Goal: Task Accomplishment & Management: Use online tool/utility

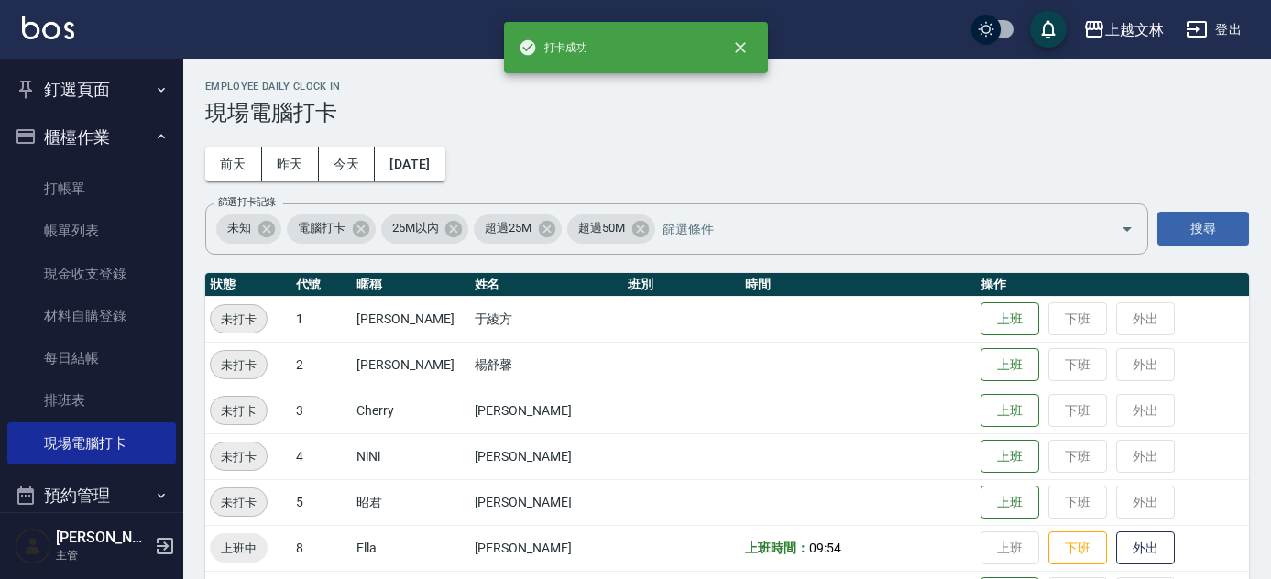
scroll to position [716, 0]
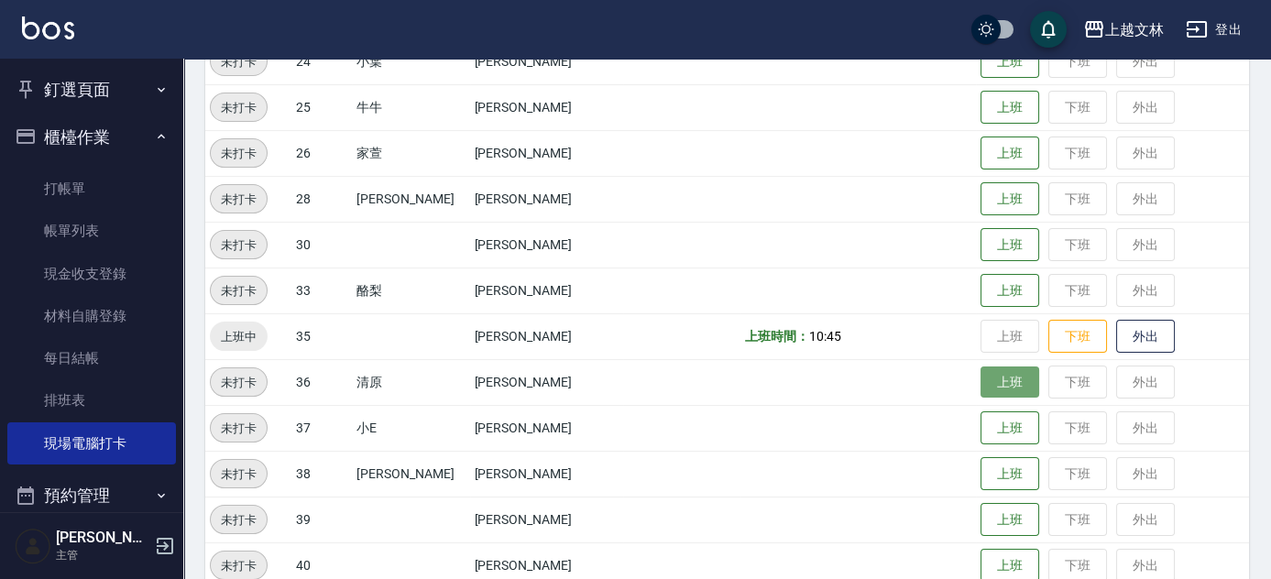
click at [1009, 391] on button "上班" at bounding box center [1010, 383] width 59 height 32
click at [987, 375] on button "上班" at bounding box center [1010, 383] width 59 height 32
click at [981, 383] on button "上班" at bounding box center [1010, 383] width 59 height 32
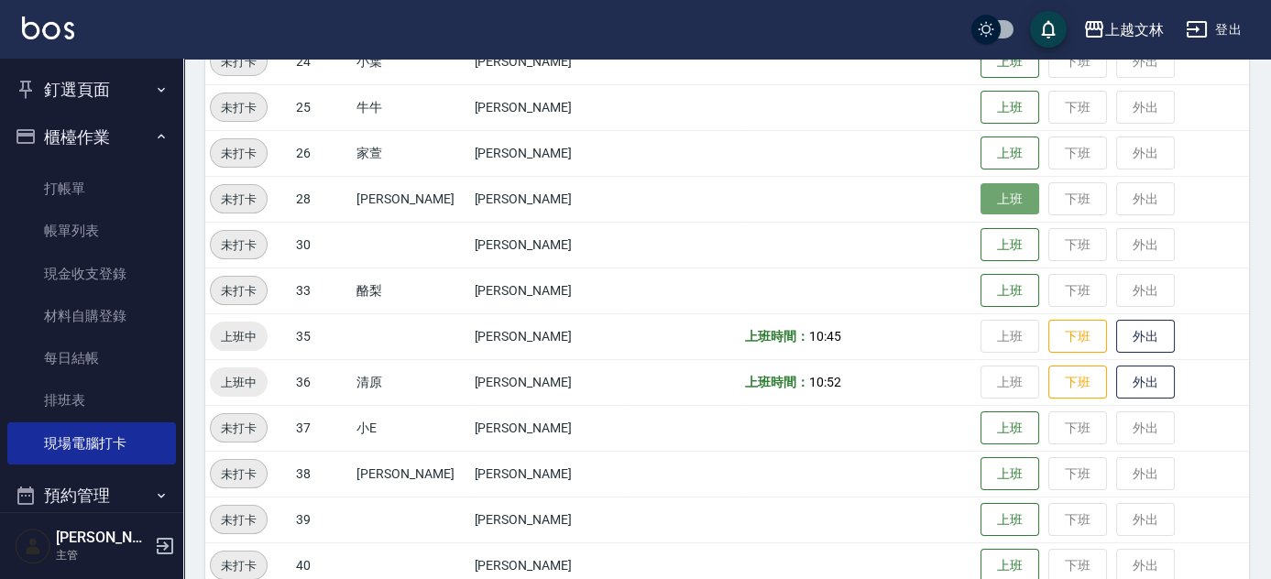
click at [995, 195] on button "上班" at bounding box center [1010, 199] width 59 height 32
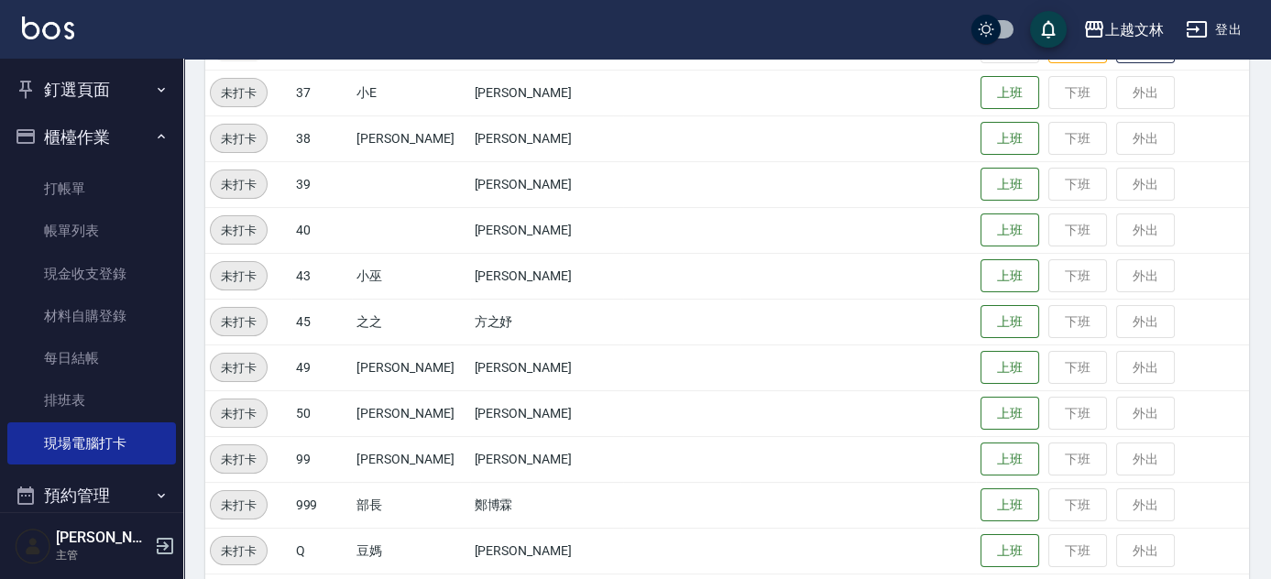
scroll to position [1065, 0]
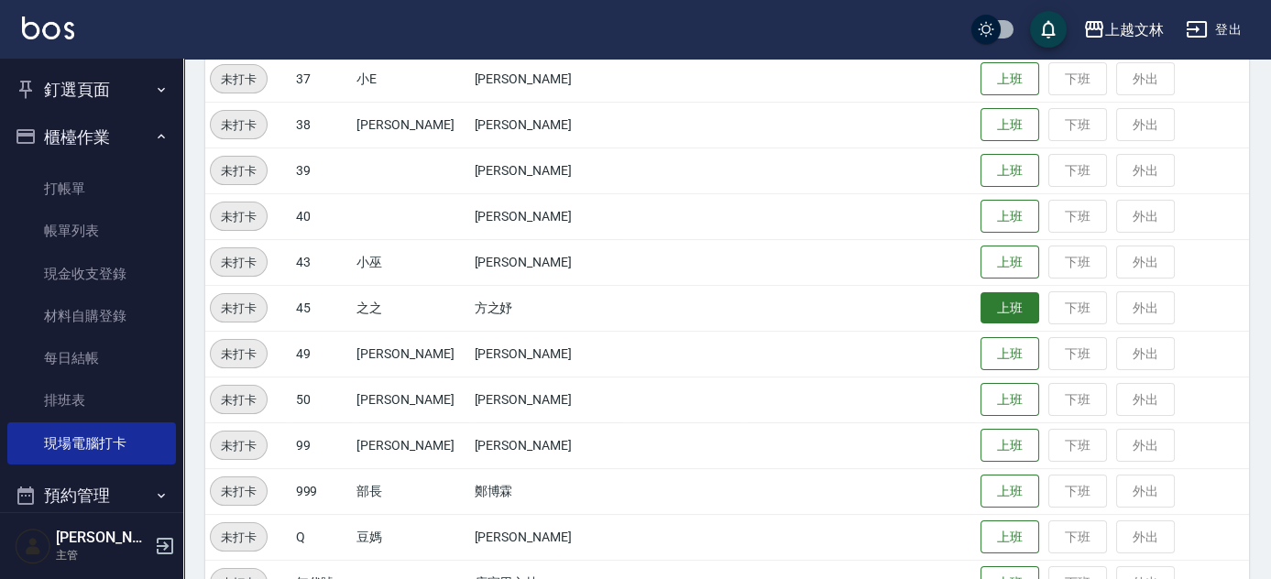
click at [981, 313] on button "上班" at bounding box center [1010, 308] width 59 height 32
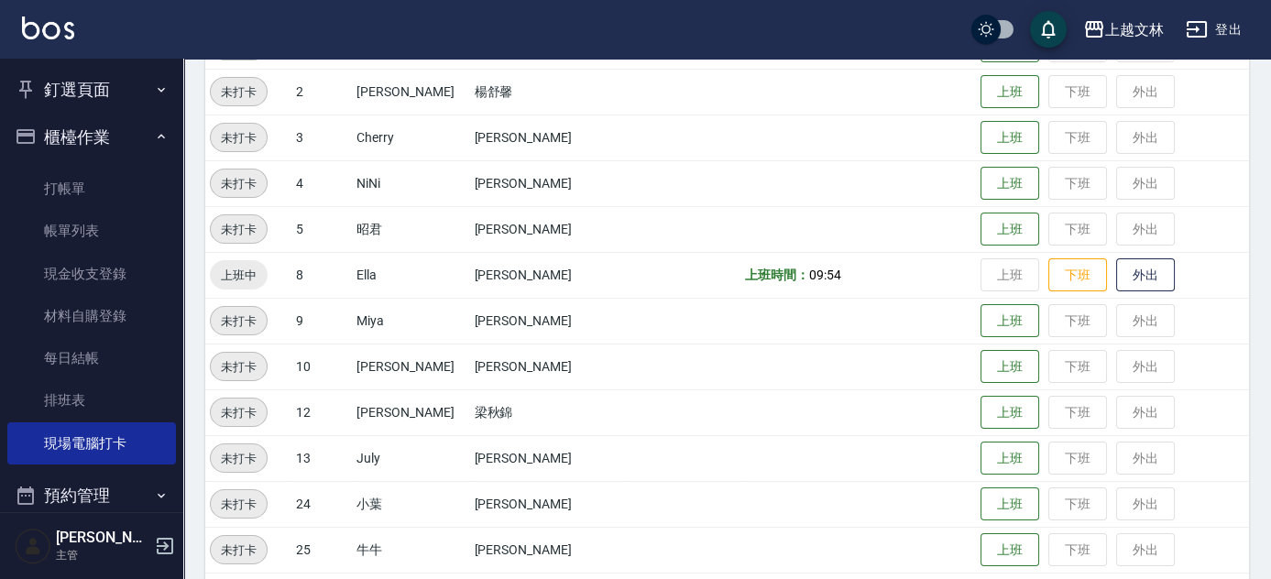
scroll to position [303, 0]
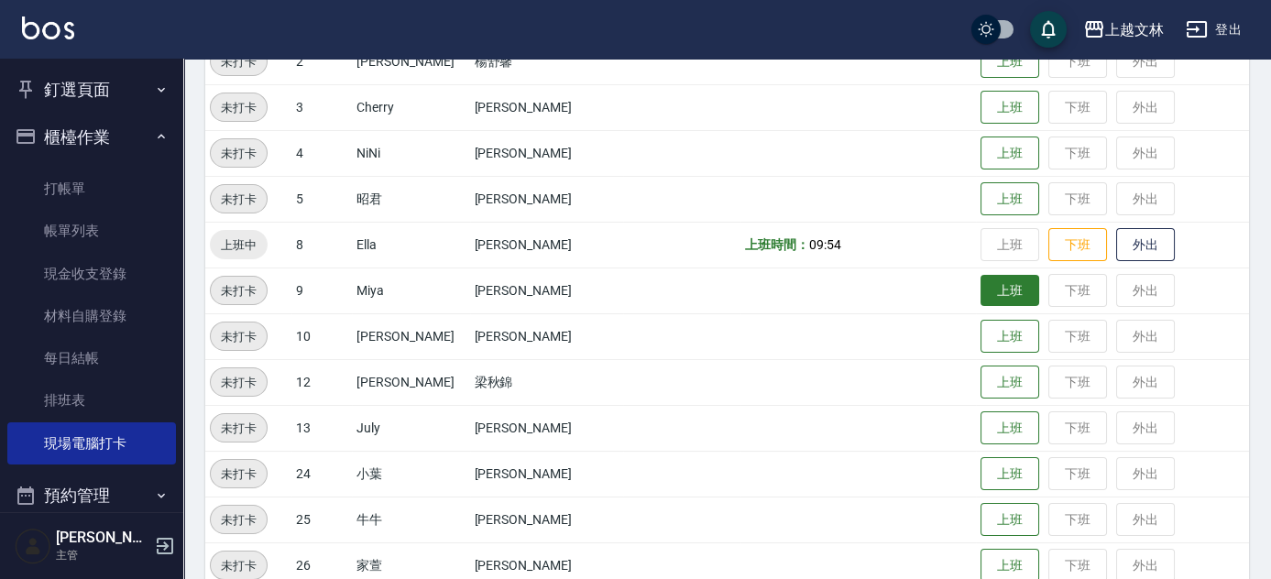
click at [993, 293] on button "上班" at bounding box center [1010, 291] width 59 height 32
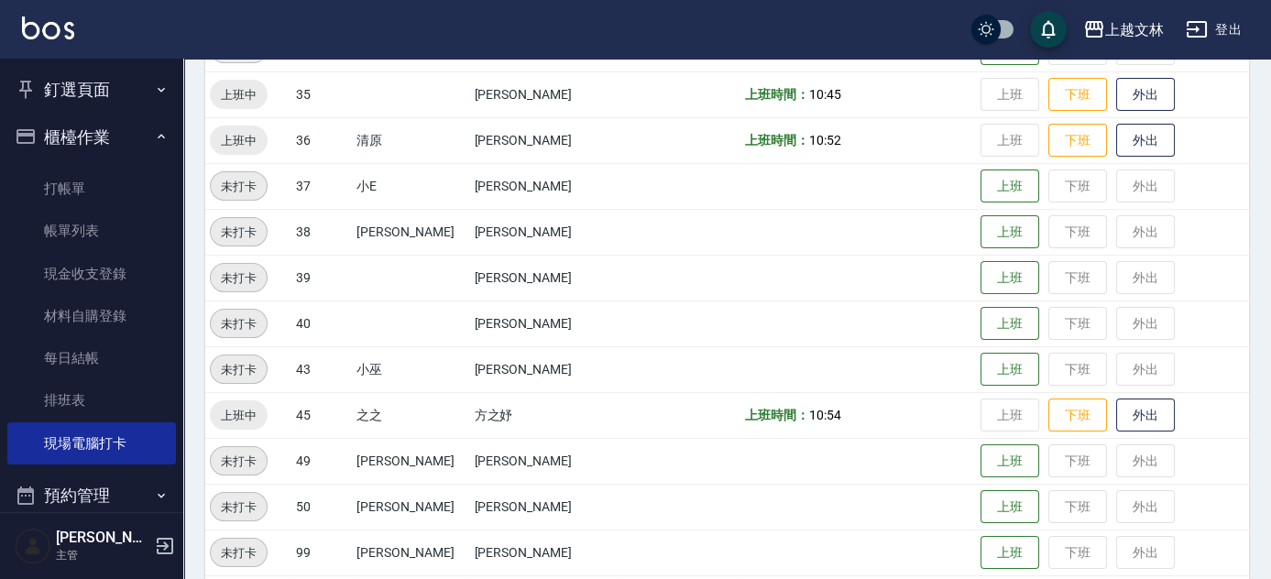
scroll to position [955, 0]
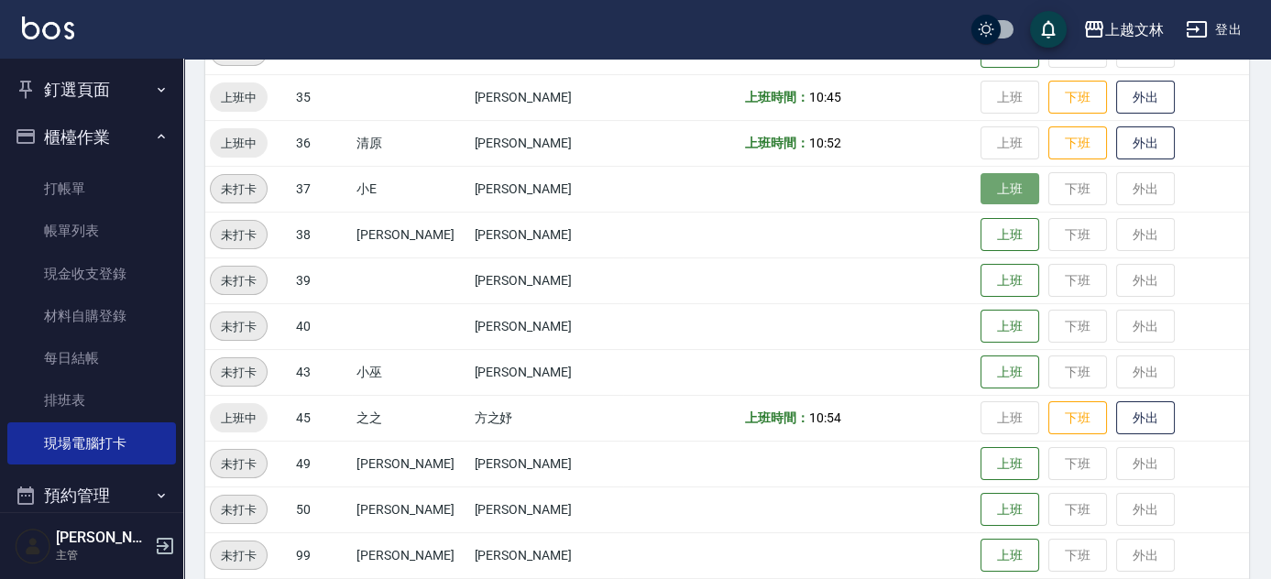
click at [996, 192] on button "上班" at bounding box center [1010, 189] width 59 height 32
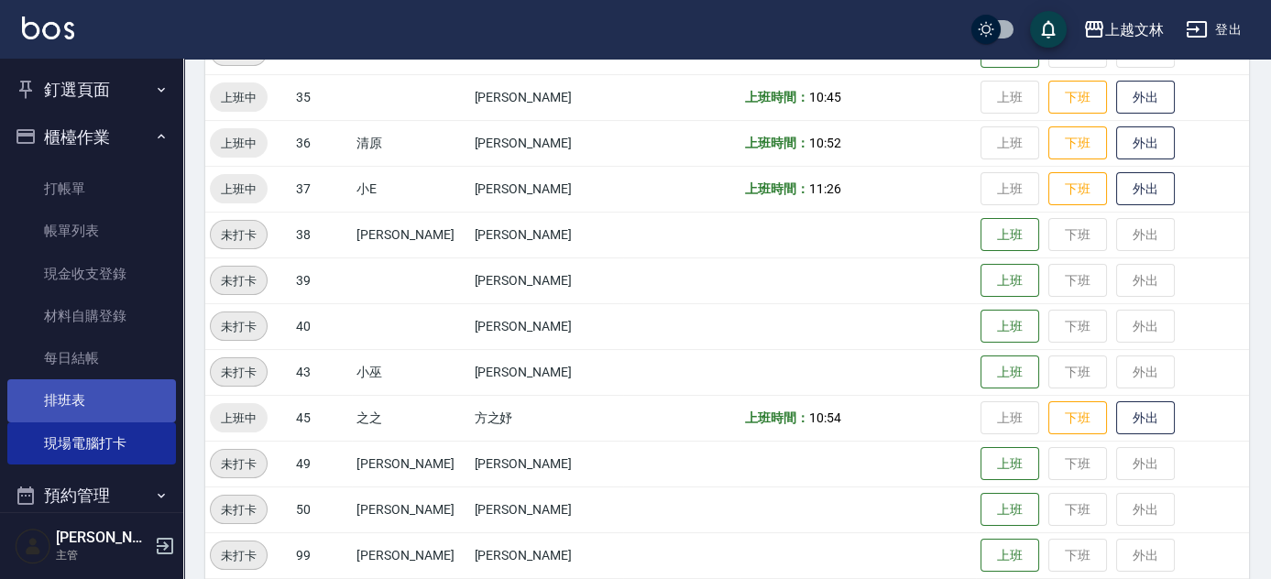
click at [67, 407] on link "排班表" at bounding box center [91, 401] width 169 height 42
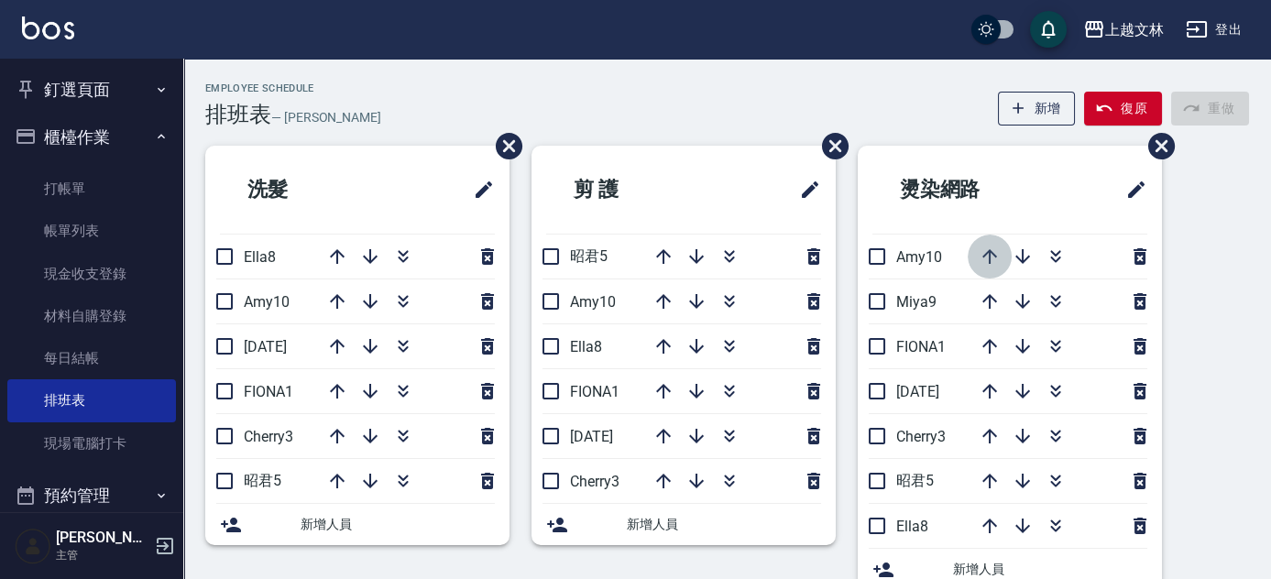
click at [990, 262] on icon "button" at bounding box center [990, 256] width 15 height 15
click at [1023, 526] on icon "button" at bounding box center [1023, 526] width 15 height 15
click at [985, 523] on icon "button" at bounding box center [990, 526] width 15 height 15
click at [1120, 114] on button "復原" at bounding box center [1123, 109] width 78 height 34
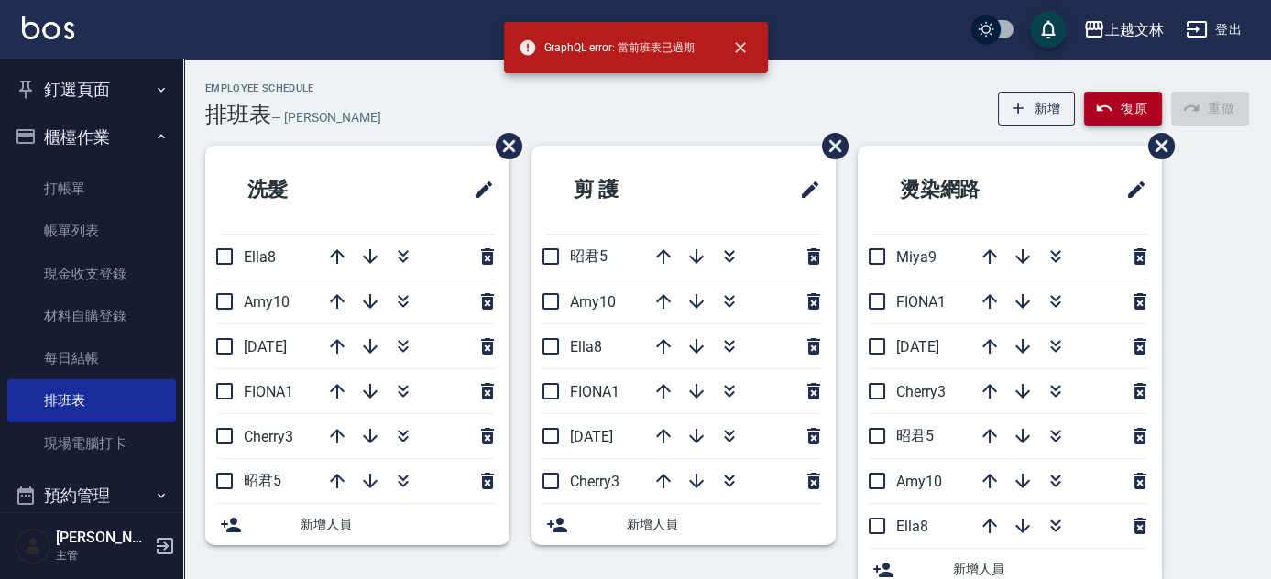
click at [1120, 114] on button "復原" at bounding box center [1123, 109] width 78 height 34
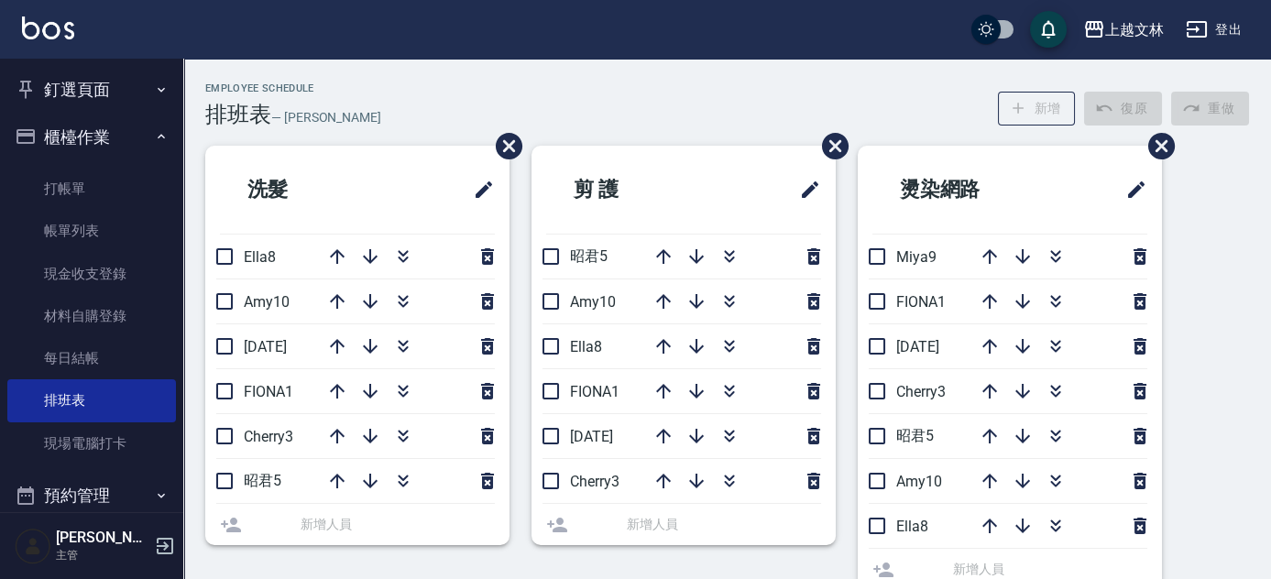
click at [1194, 160] on div "洗髮 Ella8 Amy10 [DATE] FIONA1 Cherry3 昭君5 新增人員 剪 護 昭君5 Amy10 Ella8 FIONA1 [DATE]…" at bounding box center [716, 379] width 1066 height 467
click at [992, 476] on div at bounding box center [1059, 481] width 183 height 44
click at [995, 473] on div at bounding box center [1059, 481] width 183 height 44
click at [992, 467] on div at bounding box center [1059, 481] width 183 height 44
click at [986, 473] on div at bounding box center [1059, 481] width 183 height 44
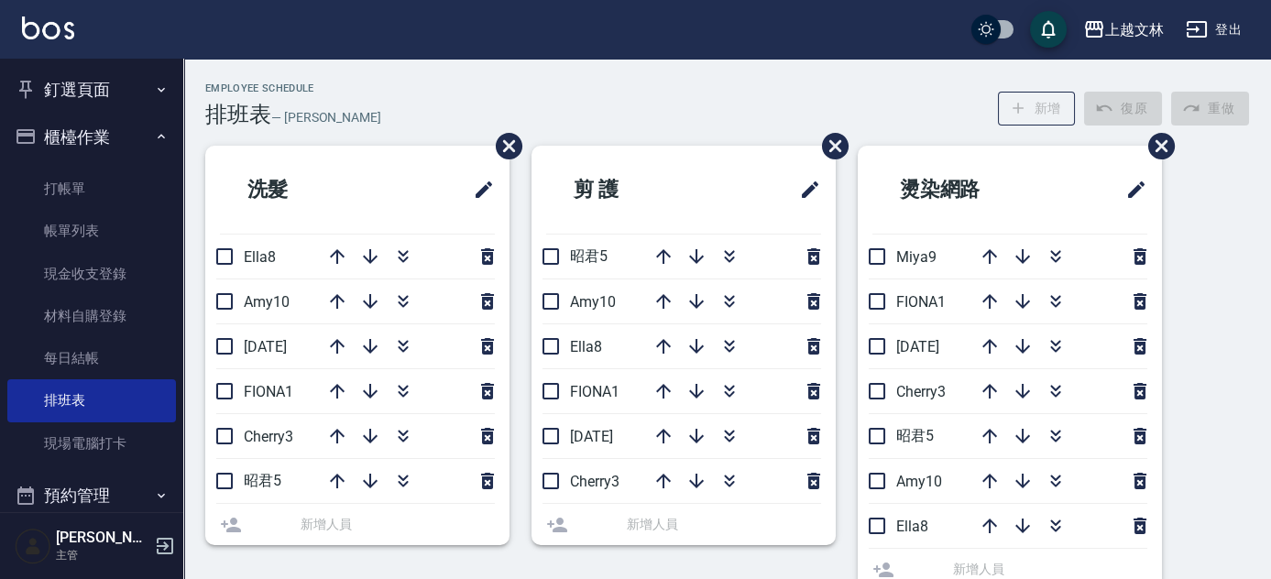
click at [986, 473] on div at bounding box center [1059, 481] width 183 height 44
drag, startPoint x: 103, startPoint y: 447, endPoint x: 619, endPoint y: 493, distance: 518.1
click at [103, 447] on link "現場電腦打卡" at bounding box center [91, 444] width 169 height 42
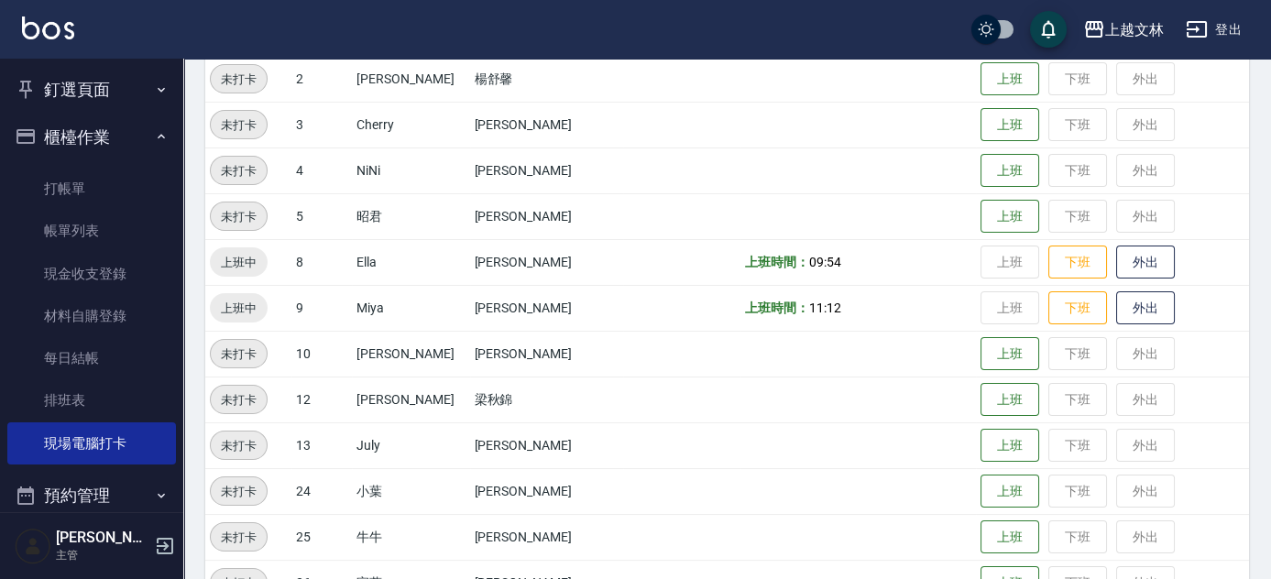
scroll to position [305, 0]
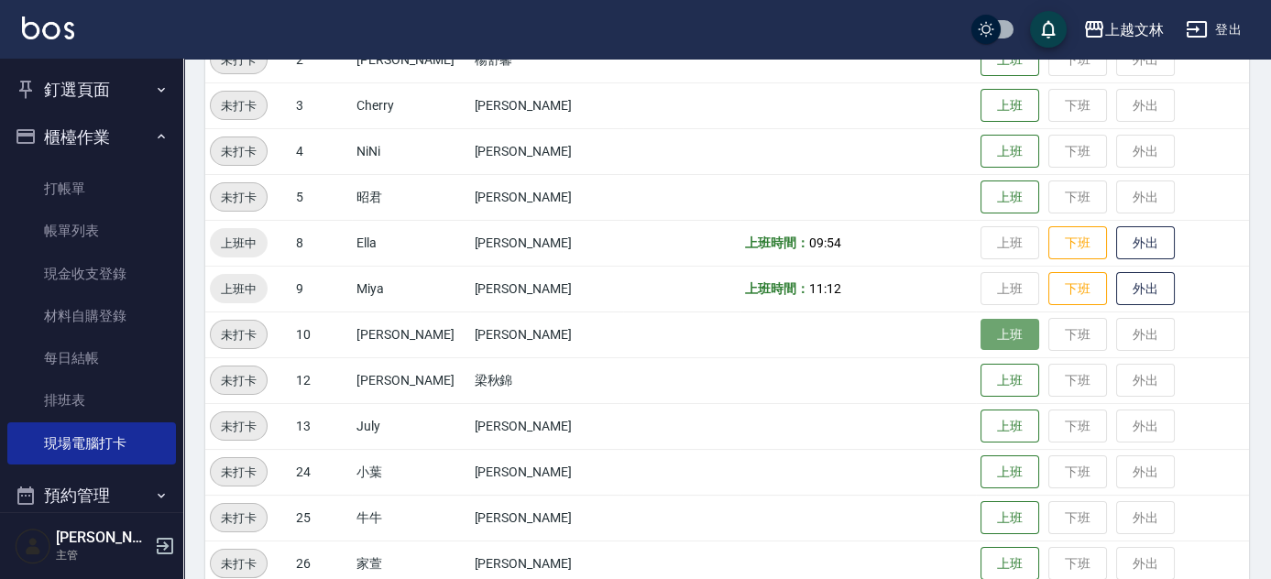
click at [995, 339] on button "上班" at bounding box center [1010, 335] width 59 height 32
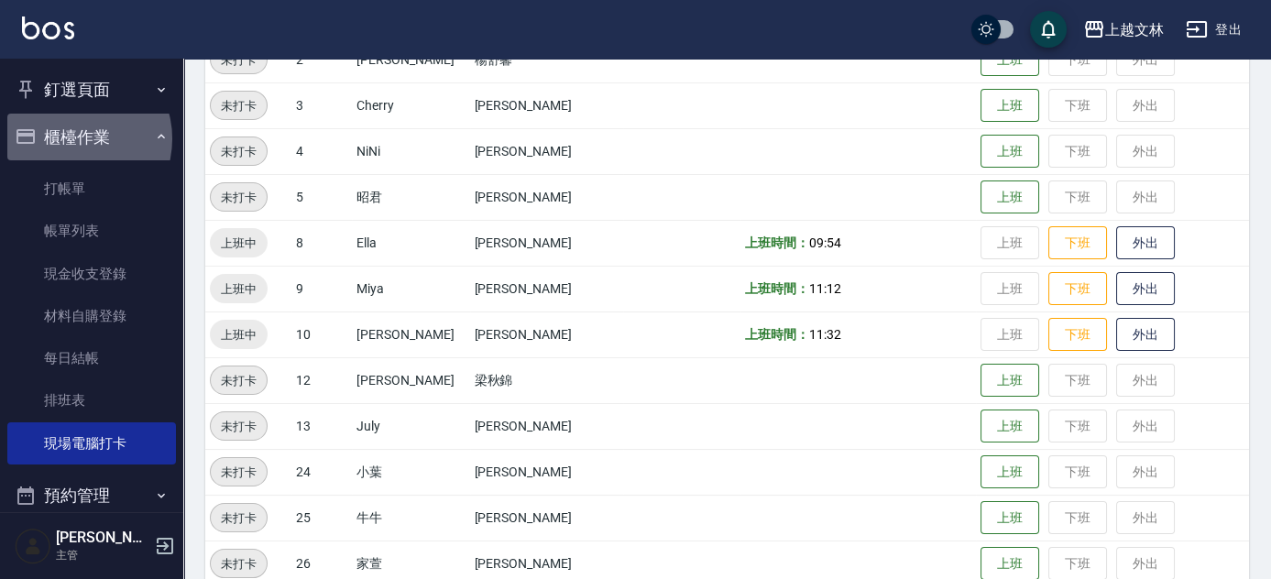
click at [76, 138] on button "櫃檯作業" at bounding box center [91, 138] width 169 height 48
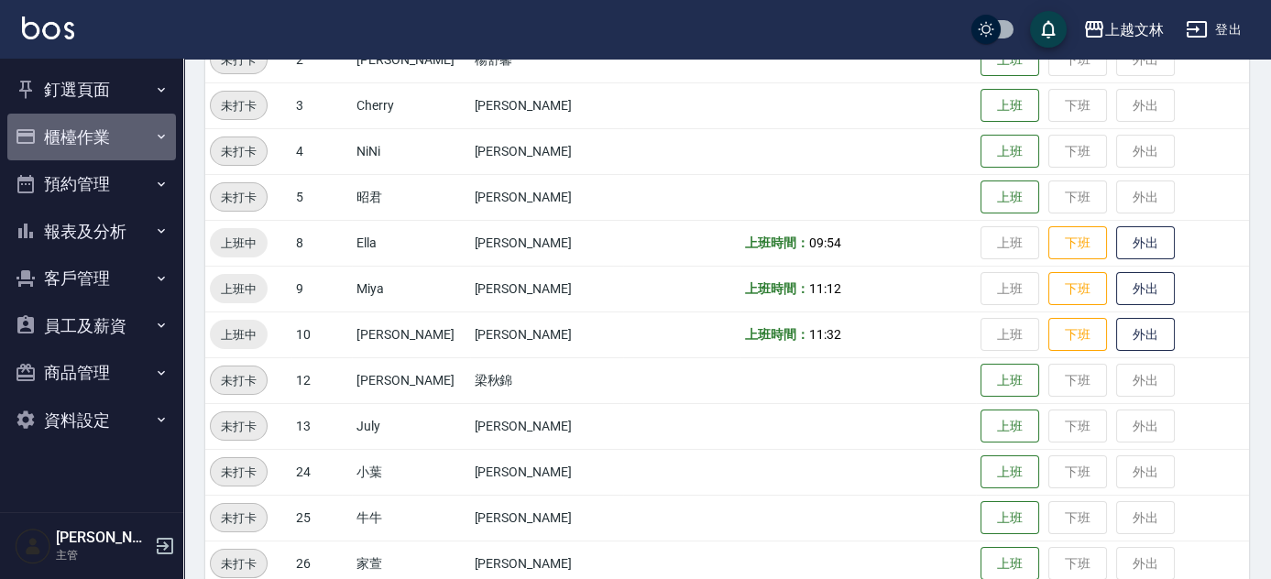
click at [88, 141] on button "櫃檯作業" at bounding box center [91, 138] width 169 height 48
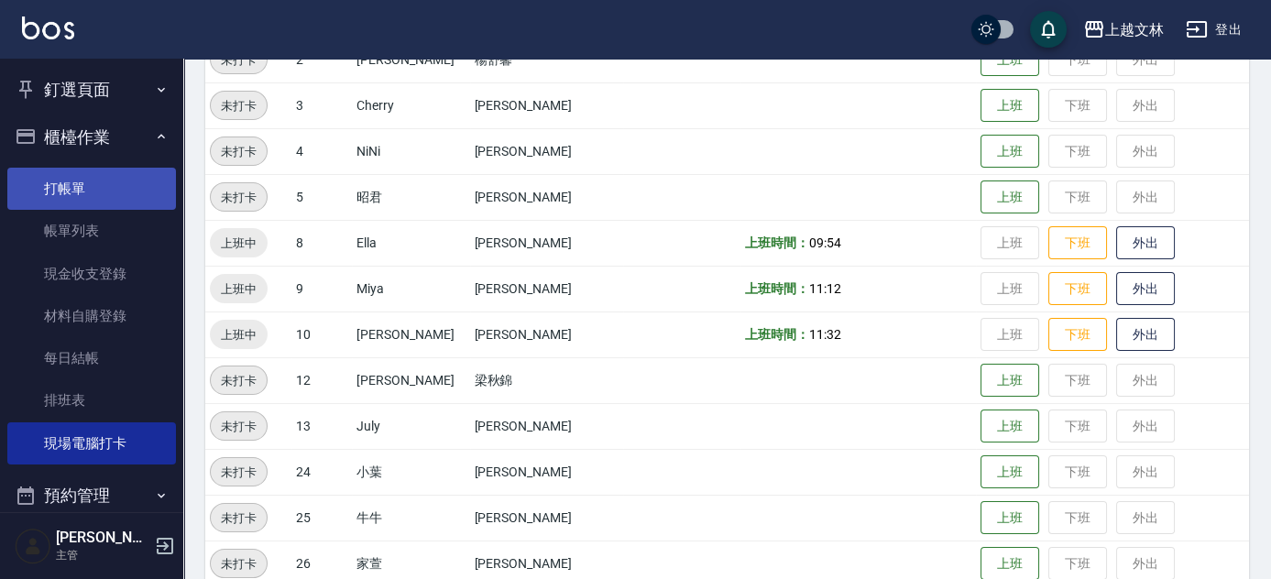
click at [85, 197] on link "打帳單" at bounding box center [91, 189] width 169 height 42
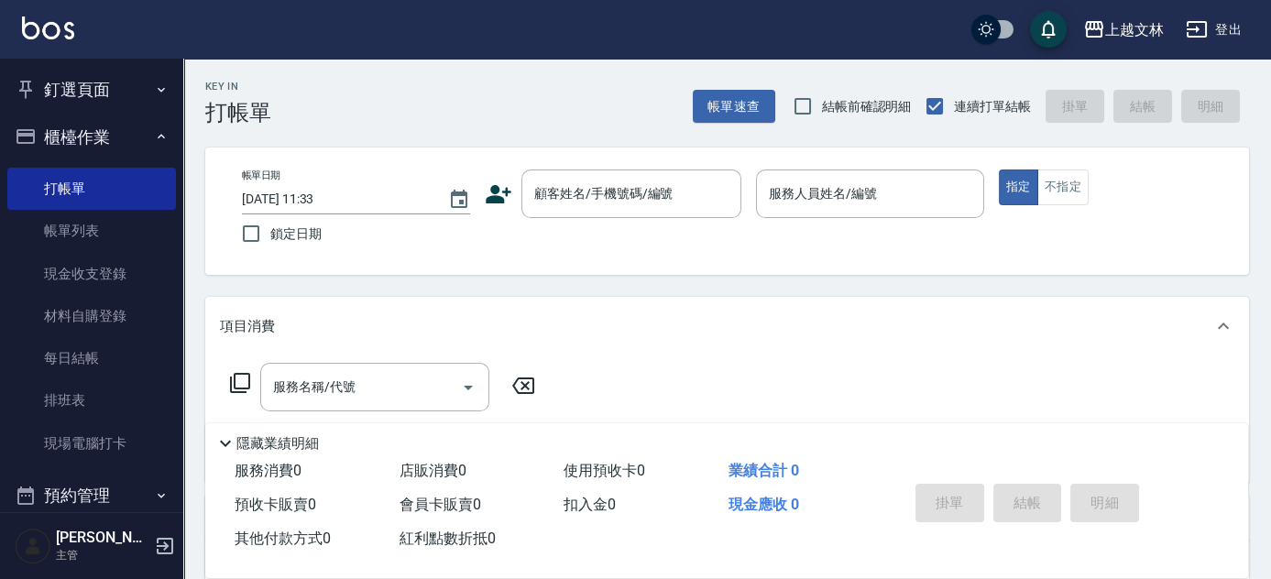
click at [496, 184] on icon at bounding box center [499, 195] width 28 height 28
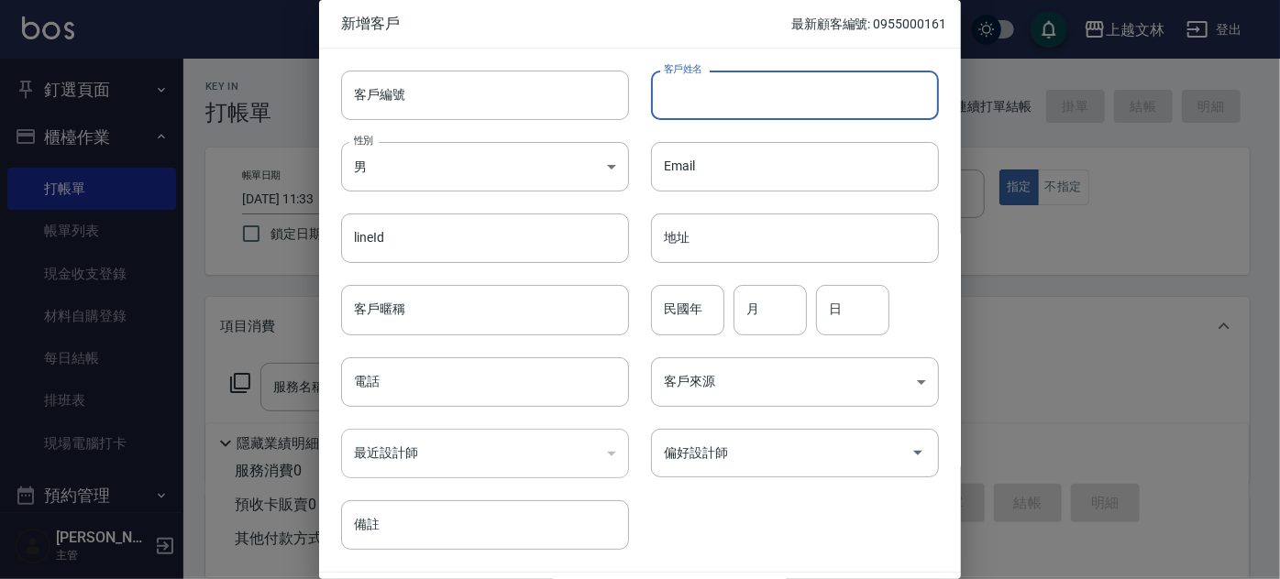
drag, startPoint x: 735, startPoint y: 88, endPoint x: 732, endPoint y: 98, distance: 10.7
click at [734, 87] on input "客戶姓名" at bounding box center [795, 96] width 288 height 50
type input "[PERSON_NAME]"
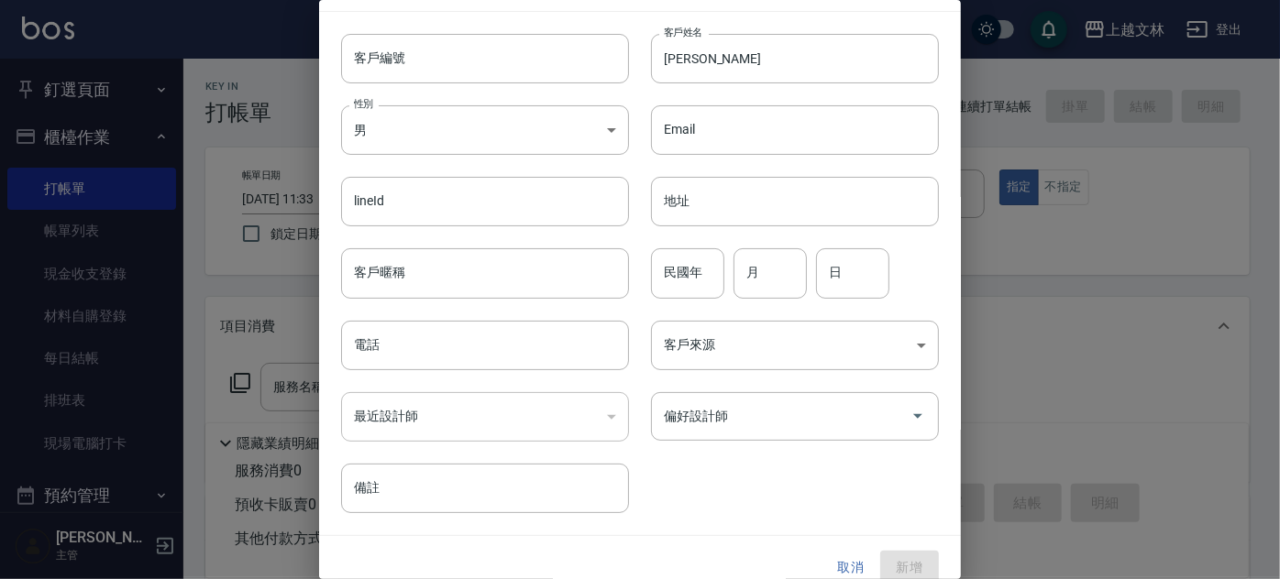
scroll to position [55, 0]
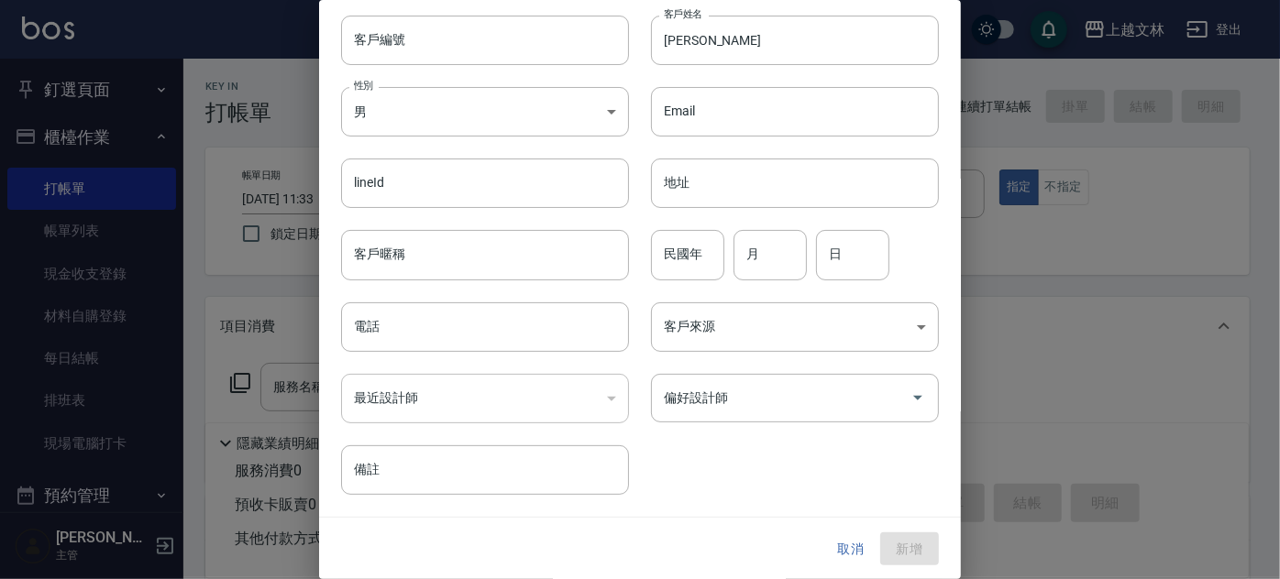
click at [849, 539] on button "取消" at bounding box center [850, 550] width 59 height 34
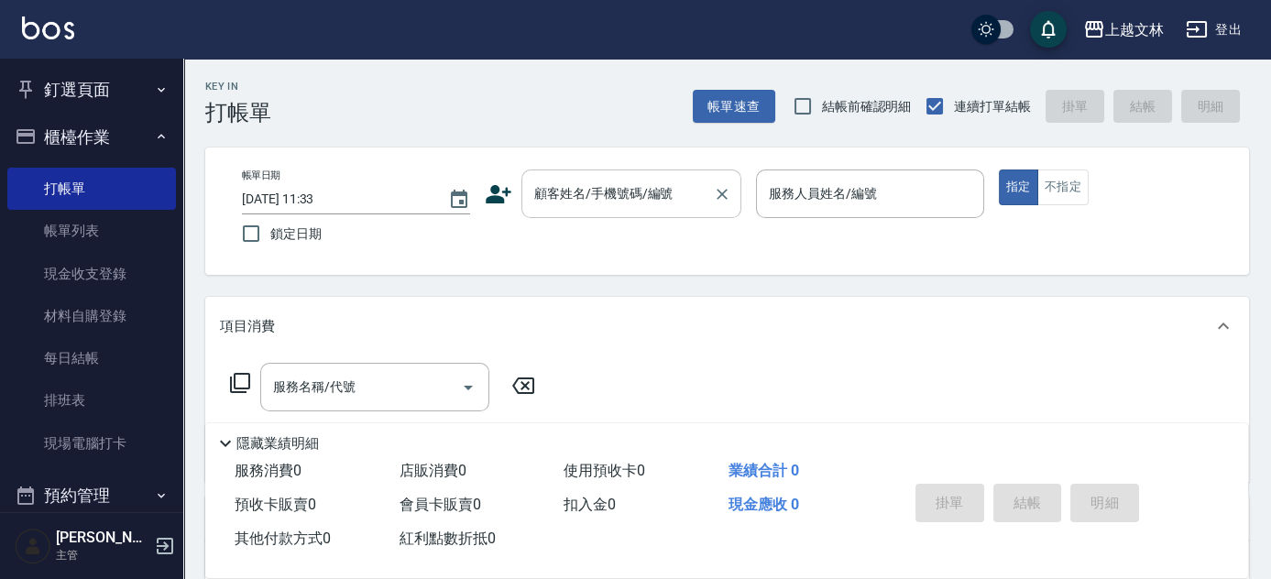
drag, startPoint x: 668, startPoint y: 194, endPoint x: 678, endPoint y: 190, distance: 11.1
click at [669, 193] on input "顧客姓名/手機號碼/編號" at bounding box center [618, 194] width 176 height 32
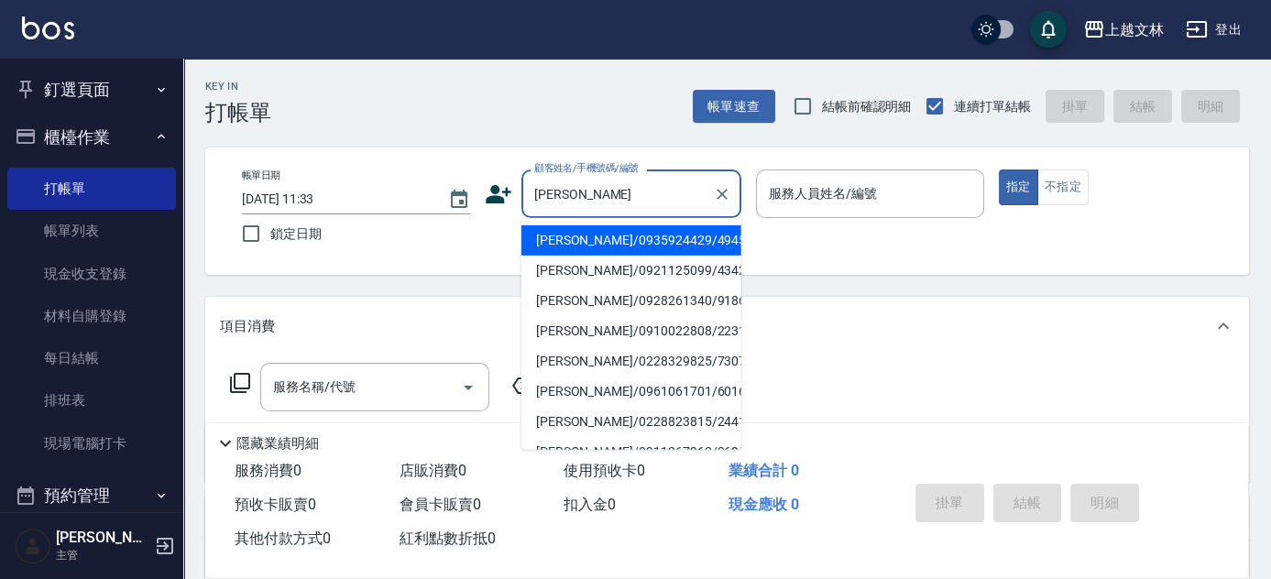
click at [667, 237] on li "[PERSON_NAME]/0935924429/4945" at bounding box center [632, 241] width 220 height 30
type input "[PERSON_NAME]/0935924429/4945"
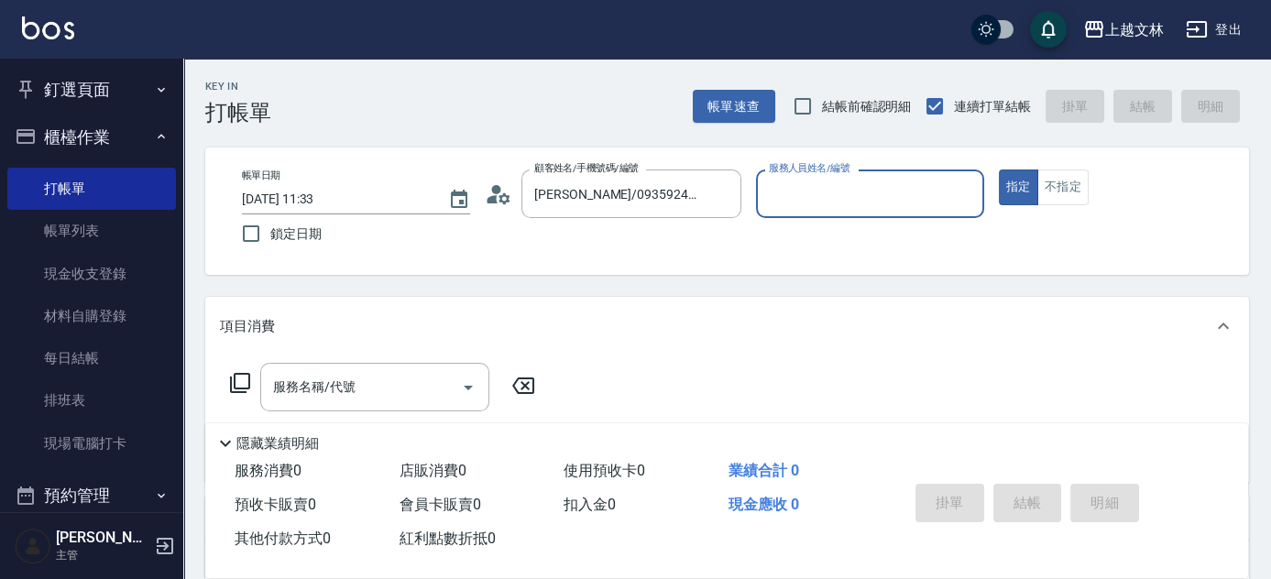
type input "Ella-8"
click at [496, 198] on icon at bounding box center [493, 199] width 11 height 8
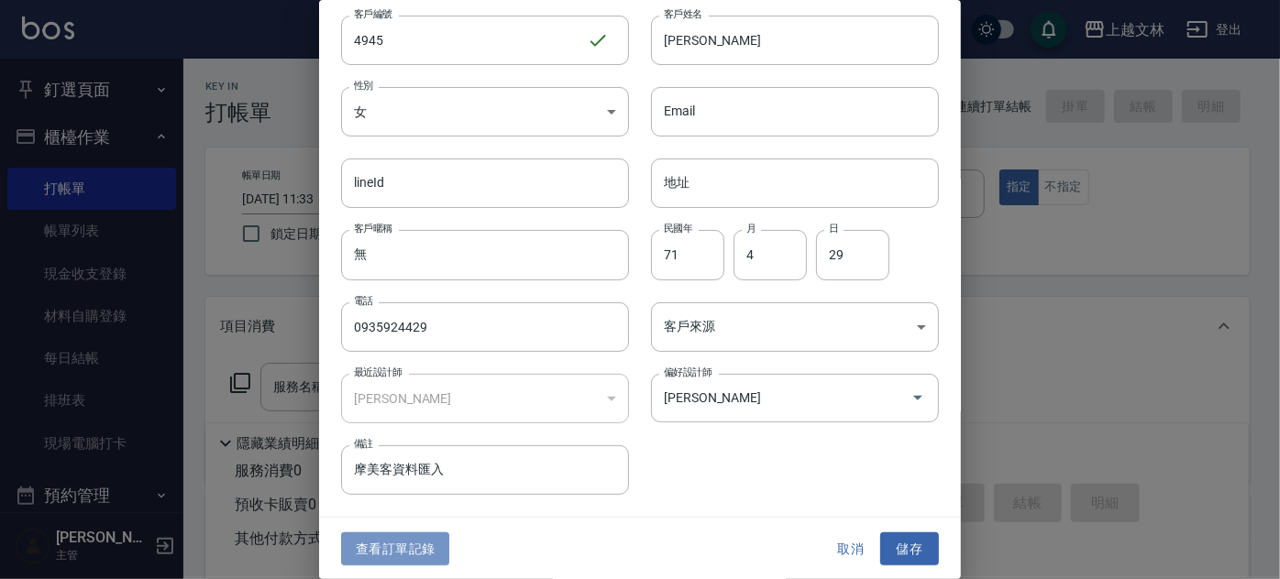
click at [390, 550] on button "查看訂單記錄" at bounding box center [395, 550] width 108 height 34
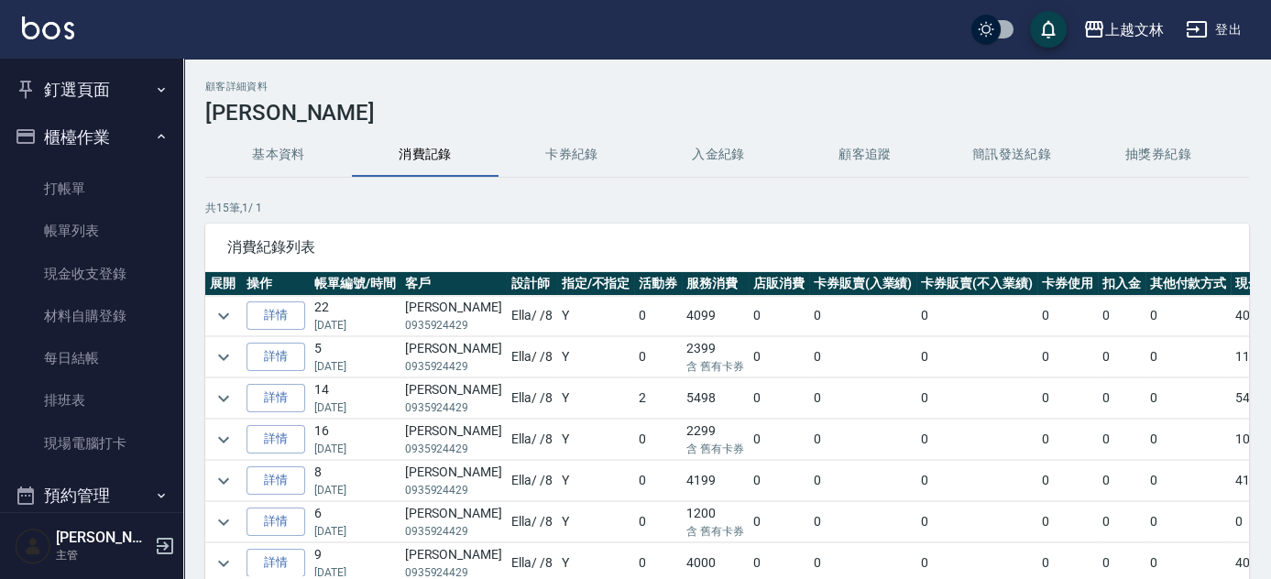
drag, startPoint x: 1249, startPoint y: 354, endPoint x: 1247, endPoint y: 380, distance: 25.7
click at [1246, 378] on div "顧客詳細資料 [PERSON_NAME]資料 消費記錄 卡券紀錄 入金紀錄 顧客追蹤 簡訊發送紀錄 抽獎券紀錄 共 15 筆, 1 / 1 消費紀錄列表 展開…" at bounding box center [727, 381] width 1088 height 601
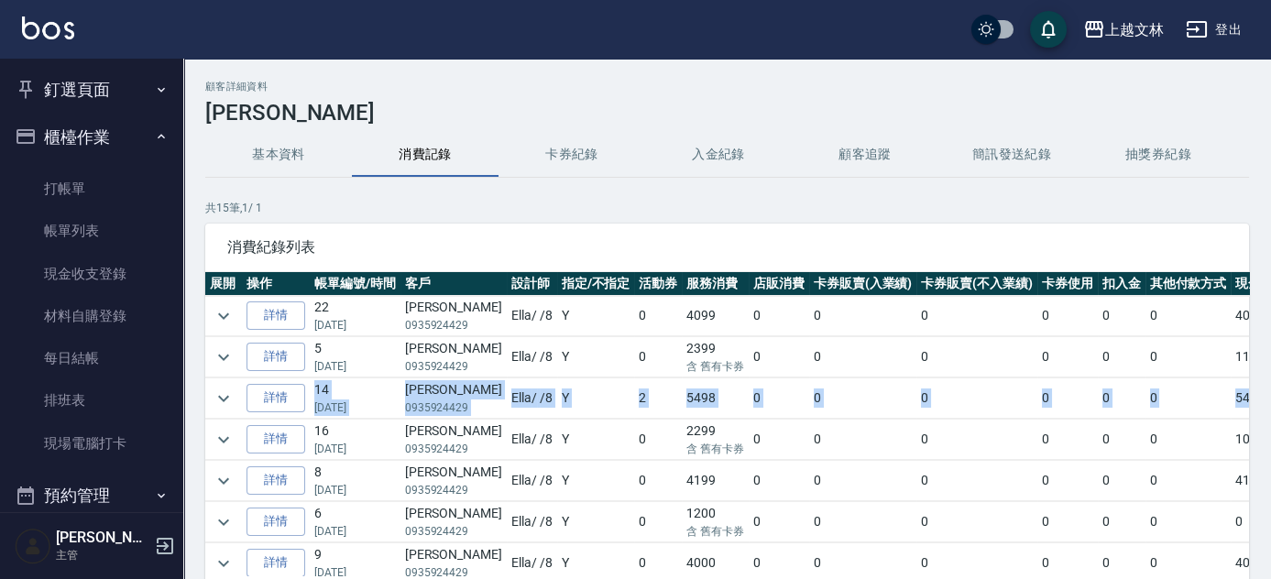
scroll to position [0, 19]
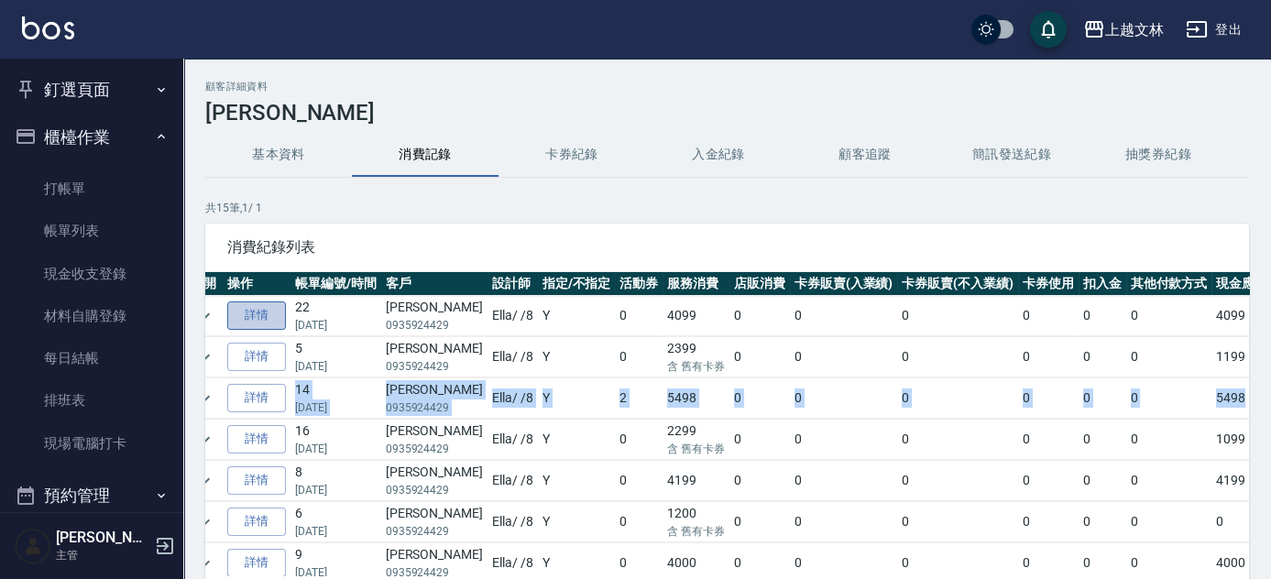
click at [283, 307] on link "詳情" at bounding box center [256, 316] width 59 height 28
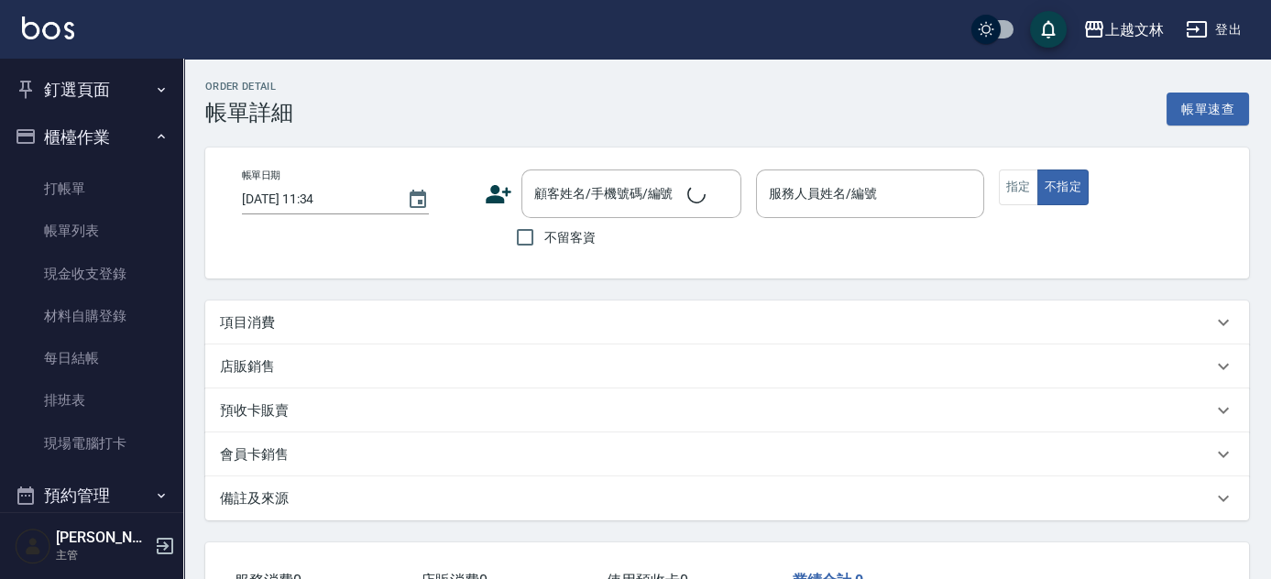
type input "[DATE] 17:09"
type input "Ella-8"
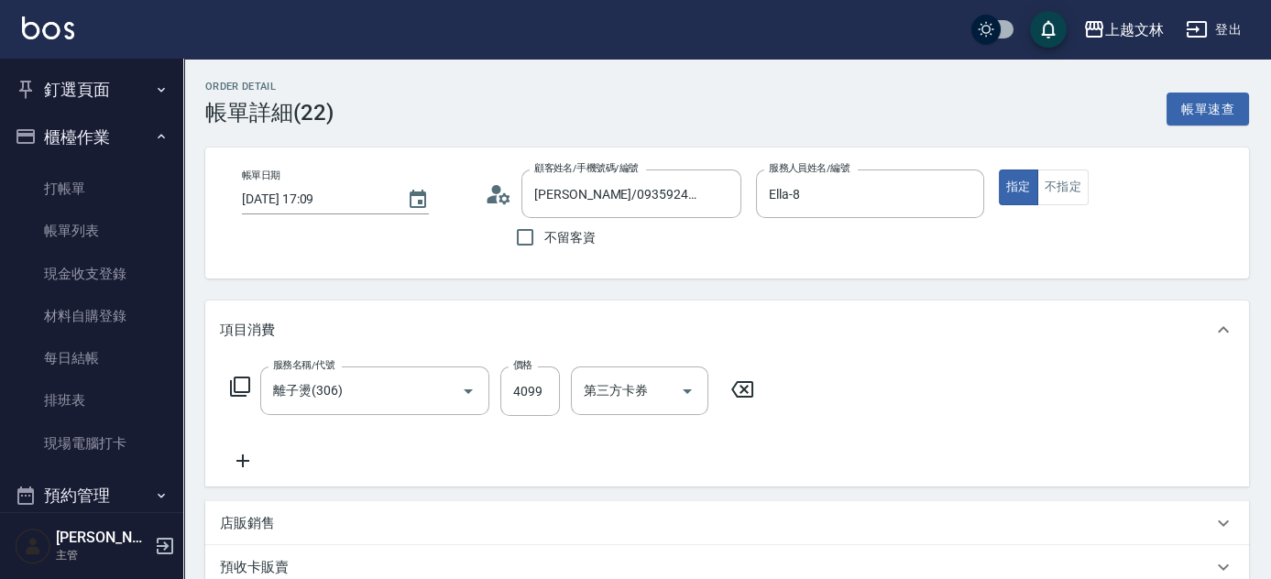
type input "[PERSON_NAME]/0935924429/4945"
type input "離子燙(306)"
click at [501, 188] on icon at bounding box center [499, 195] width 28 height 28
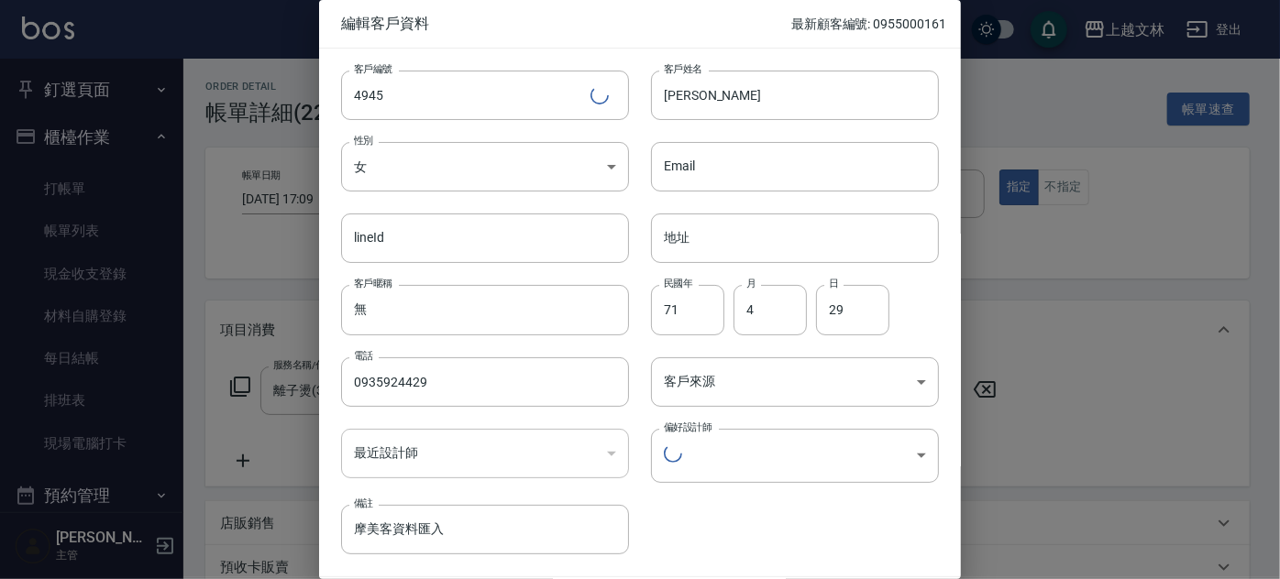
type input "f1b6cc49-ea9e-4d2a-ac86-9828dfee314d"
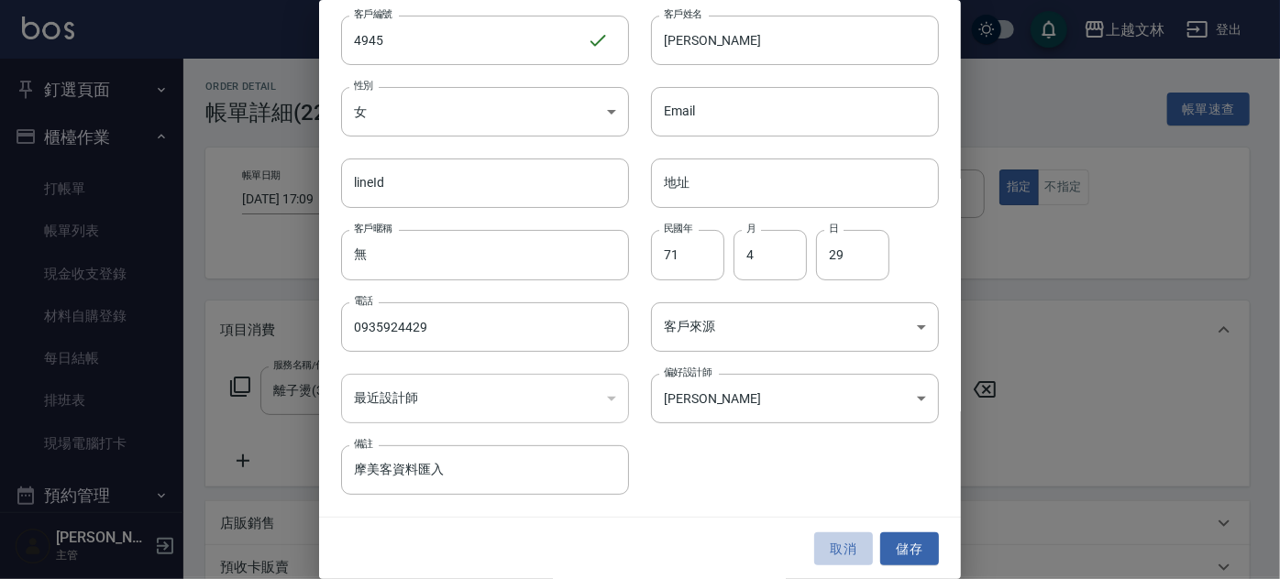
click at [831, 540] on button "取消" at bounding box center [843, 550] width 59 height 34
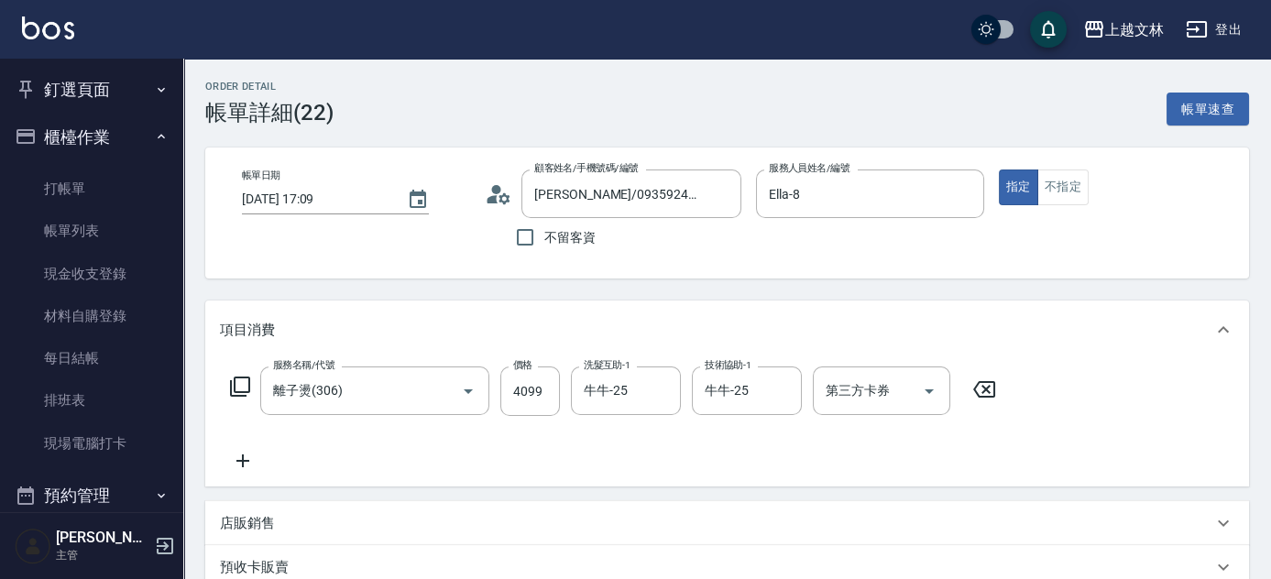
click at [505, 198] on icon at bounding box center [499, 195] width 28 height 28
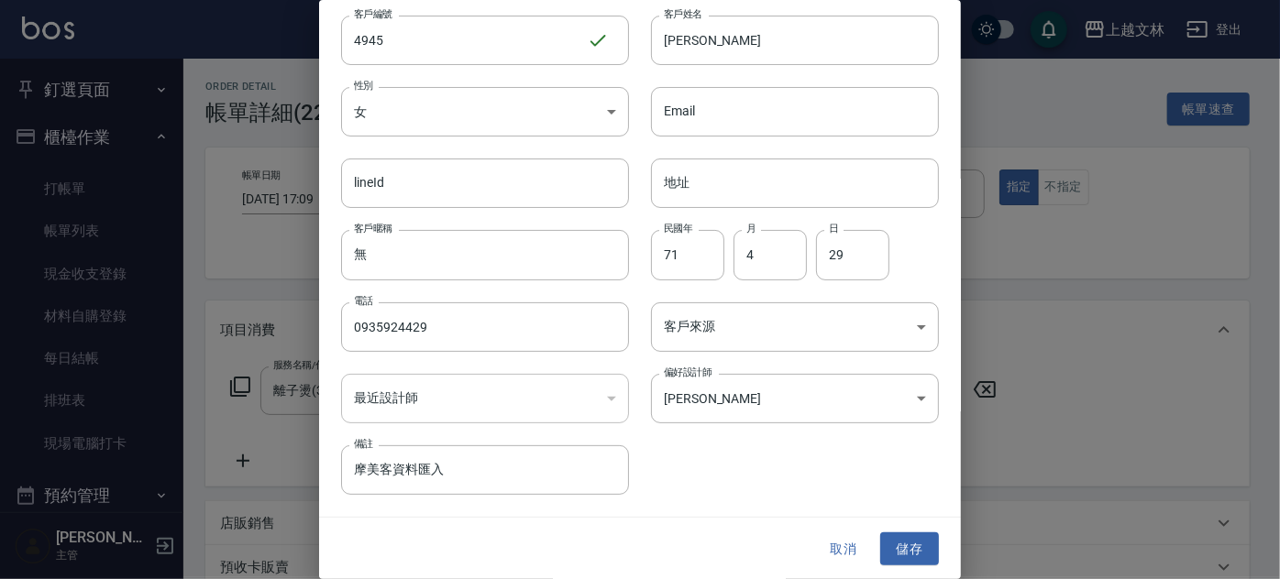
scroll to position [0, 0]
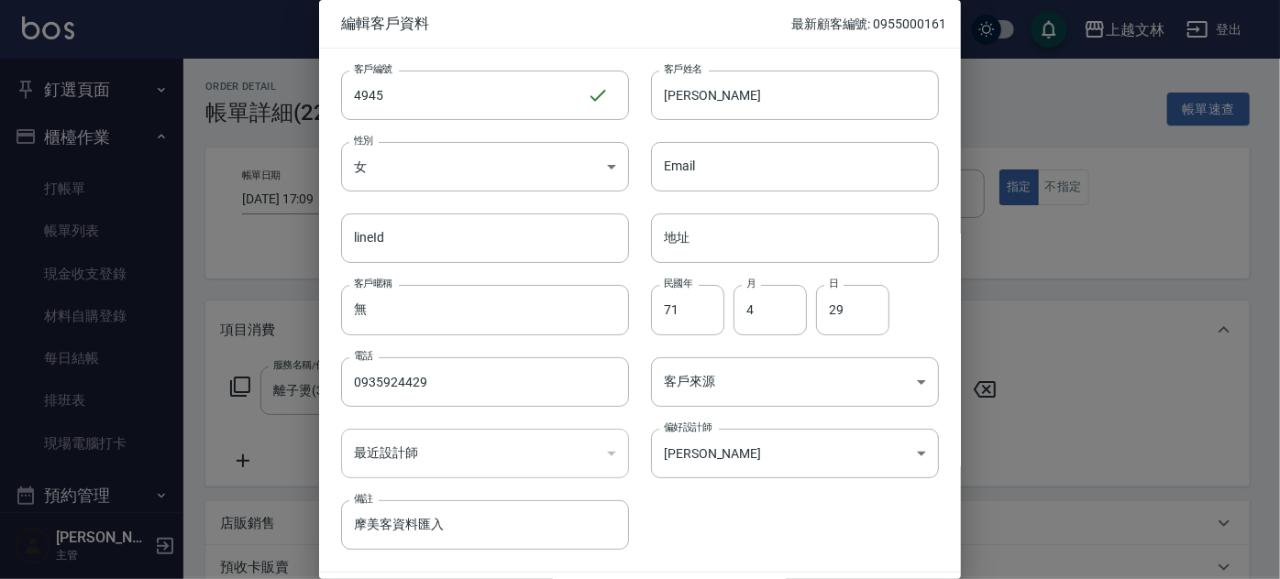
drag, startPoint x: 1093, startPoint y: 190, endPoint x: 1095, endPoint y: 199, distance: 9.3
click at [1093, 196] on div at bounding box center [640, 289] width 1280 height 579
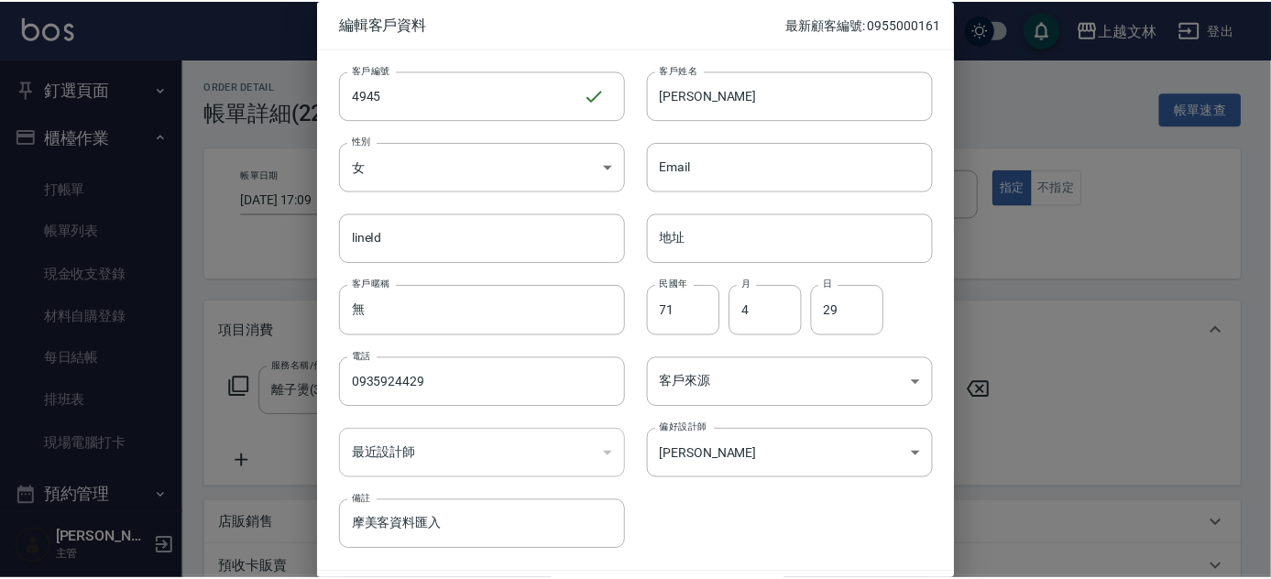
scroll to position [55, 0]
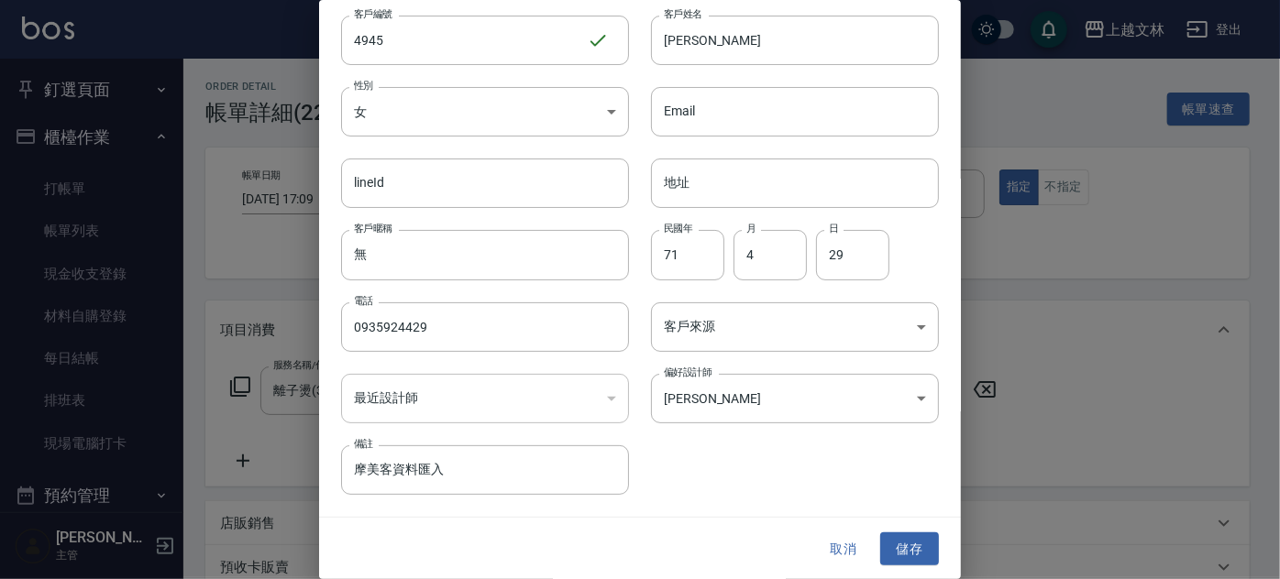
click at [831, 545] on button "取消" at bounding box center [843, 550] width 59 height 34
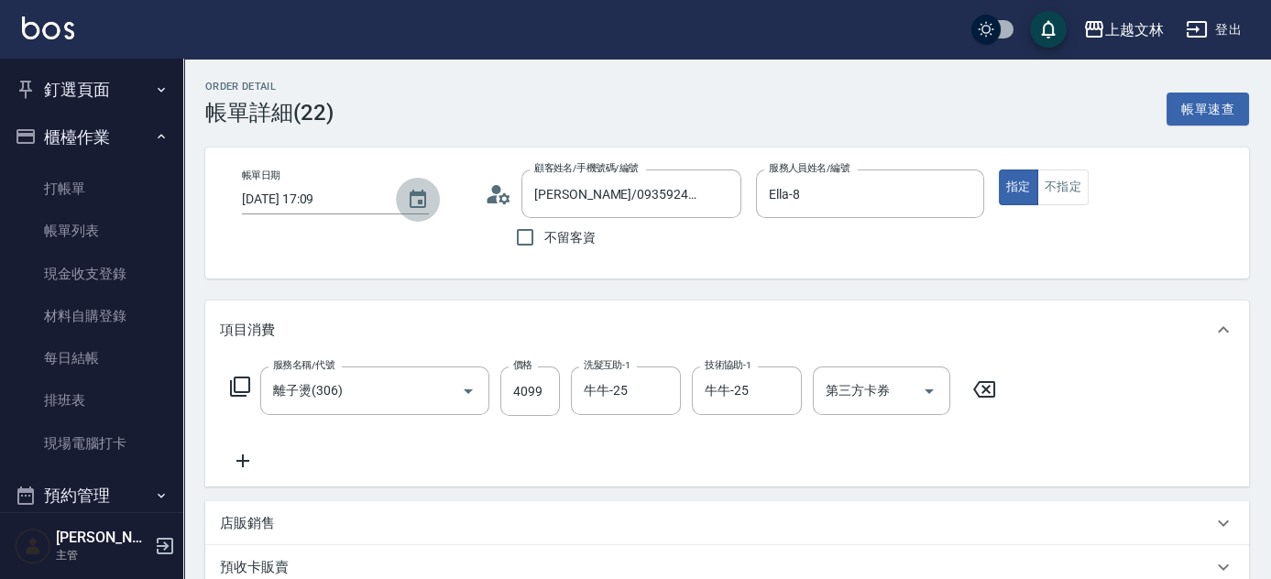
click at [415, 201] on icon "Choose date, selected date is 2025-05-16" at bounding box center [418, 199] width 17 height 18
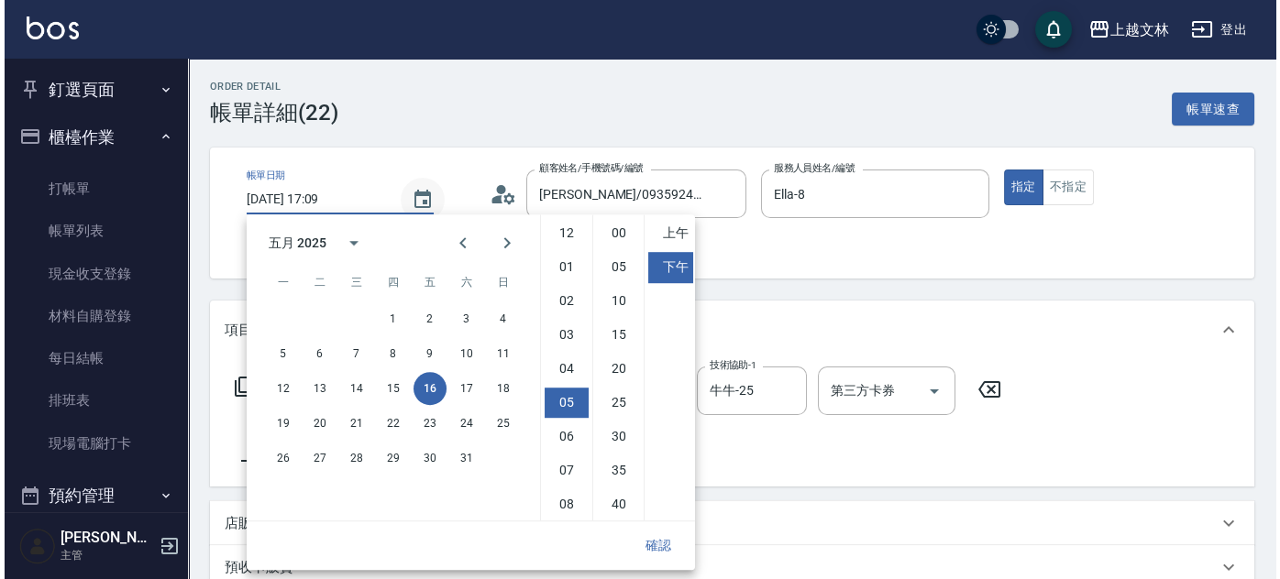
scroll to position [103, 0]
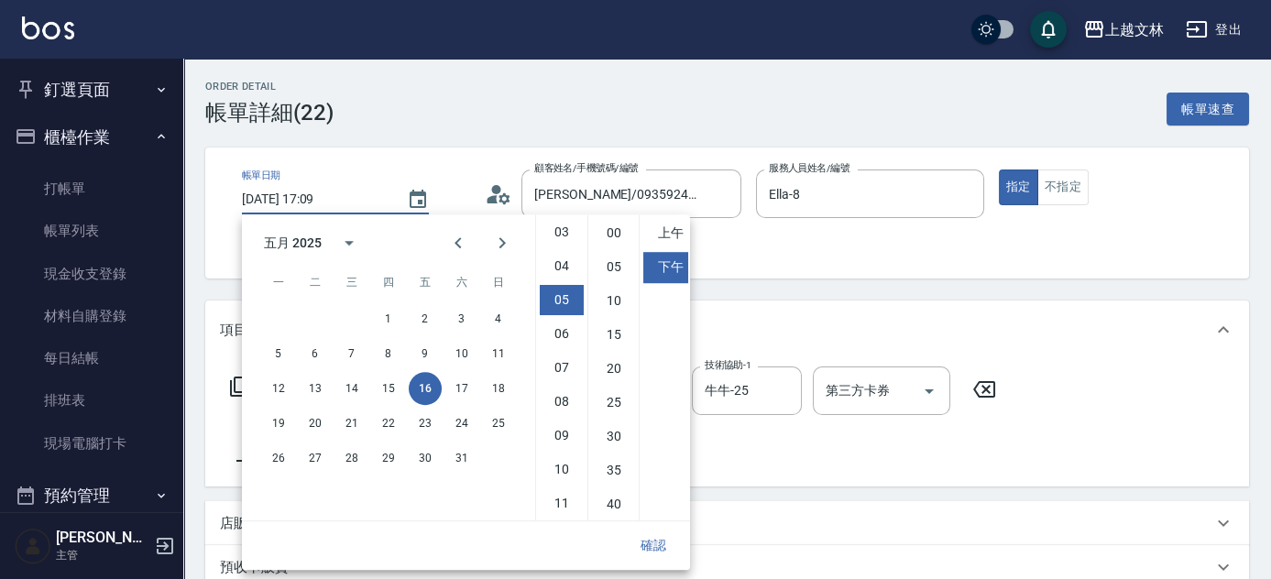
click at [609, 146] on div "Order detail 帳單詳細 (22) 帳單速查 帳單日期 [DATE] 17:09 顧客姓名/手機號碼/編號 [PERSON_NAME]/093592…" at bounding box center [727, 507] width 1088 height 897
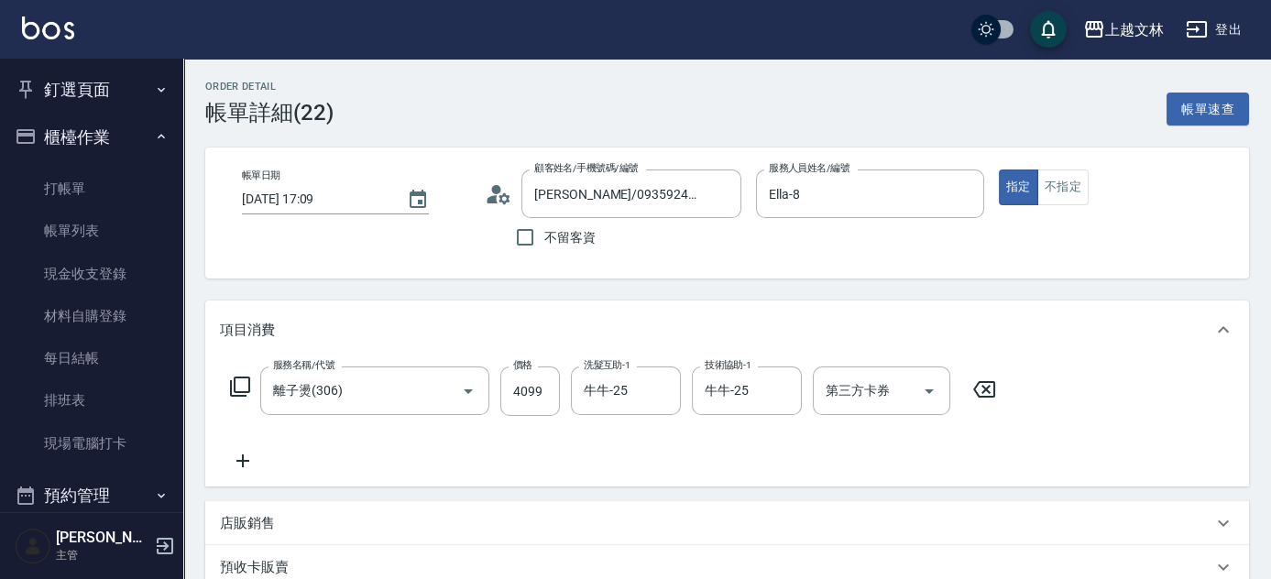
click at [495, 196] on icon at bounding box center [493, 199] width 11 height 8
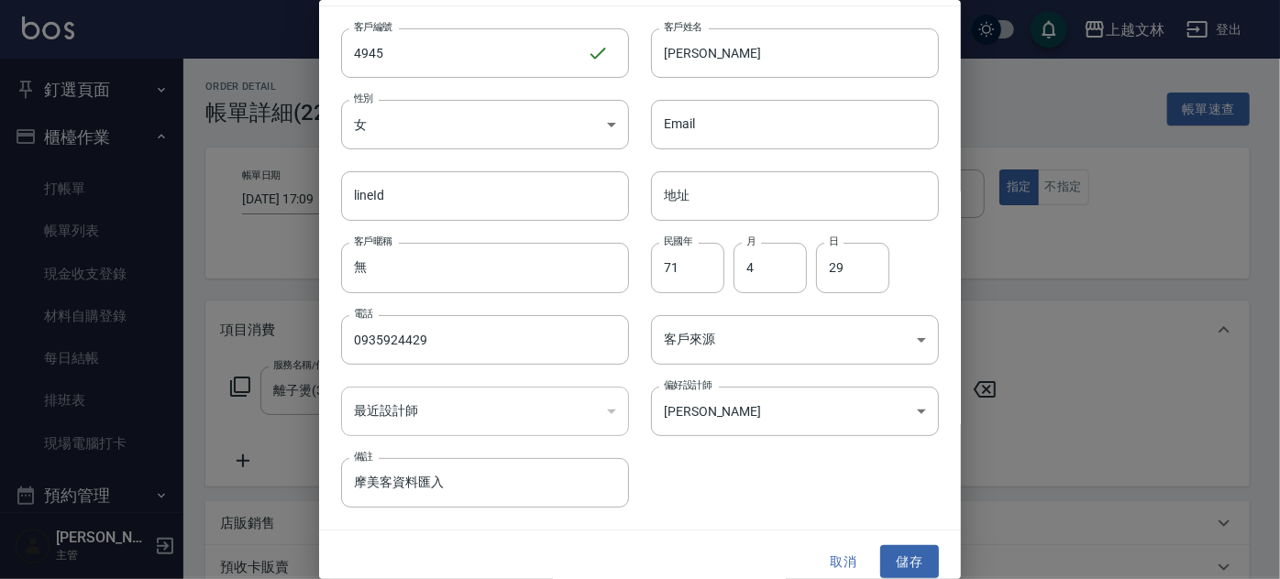
scroll to position [41, 0]
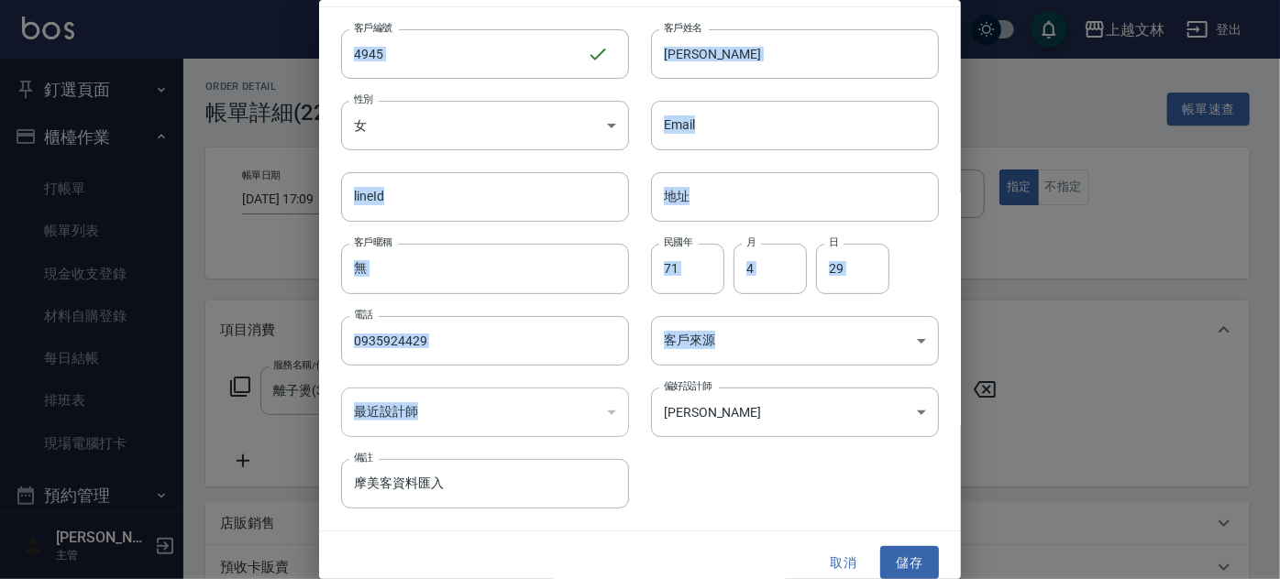
drag, startPoint x: 951, startPoint y: 418, endPoint x: 978, endPoint y: 270, distance: 150.1
click at [979, 270] on div "編輯客戶資料 最新顧客編號: 0955000161 客戶編號 4945 ​ 客戶編號 客戶姓名 [PERSON_NAME]姓名 性別 女 [DEMOGRAPH…" at bounding box center [640, 289] width 1280 height 579
click at [839, 556] on button "取消" at bounding box center [843, 563] width 59 height 34
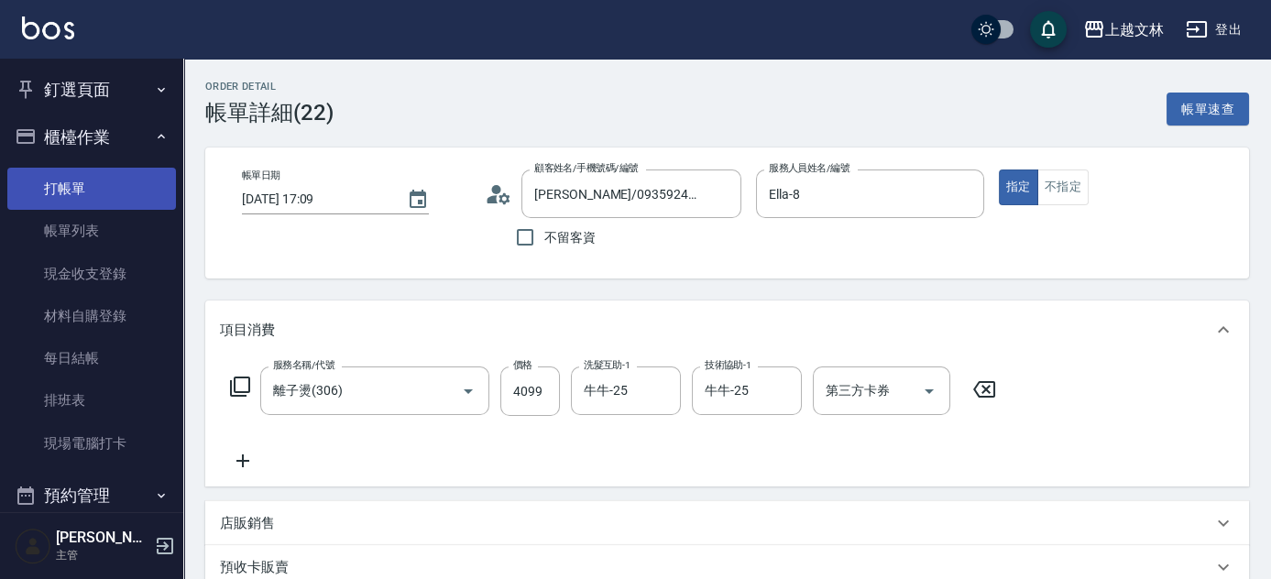
click at [78, 187] on link "打帳單" at bounding box center [91, 189] width 169 height 42
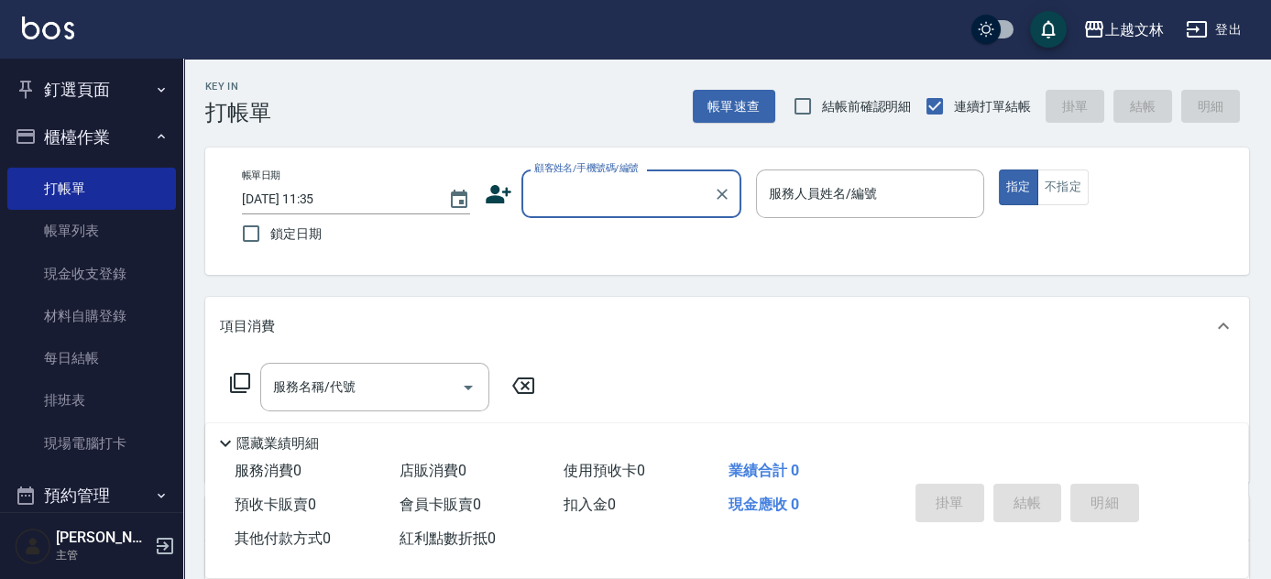
click at [581, 186] on input "顧客姓名/手機號碼/編號" at bounding box center [618, 194] width 176 height 32
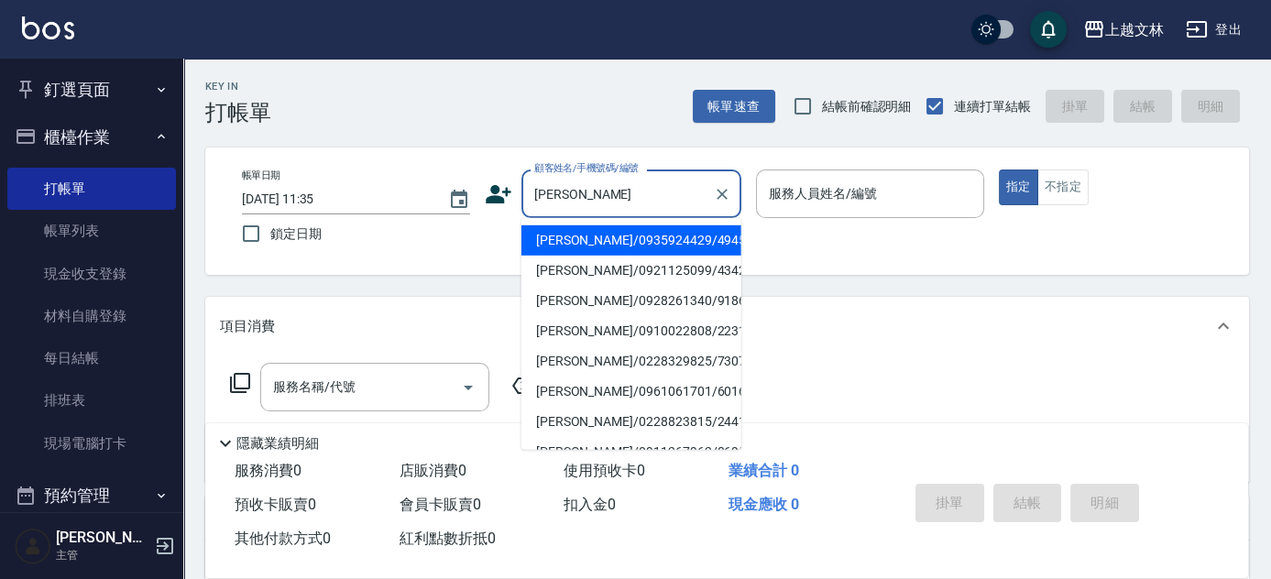
click at [572, 242] on li "[PERSON_NAME]/0935924429/4945" at bounding box center [632, 241] width 220 height 30
type input "[PERSON_NAME]/0935924429/4945"
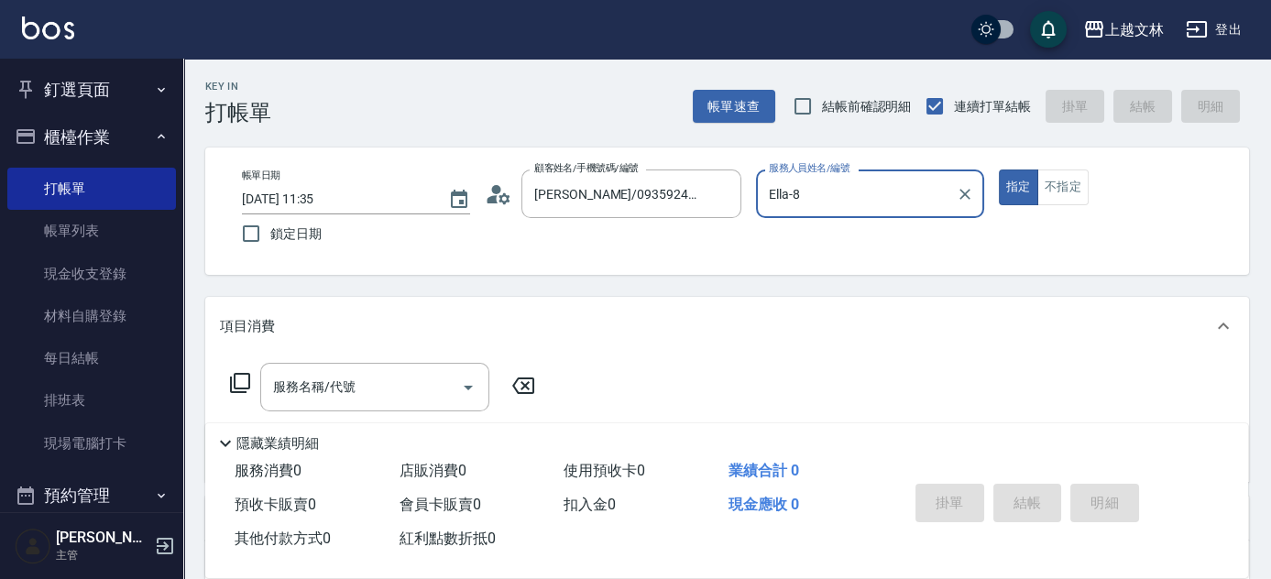
type input "Ella-8"
click at [500, 202] on icon at bounding box center [499, 195] width 28 height 28
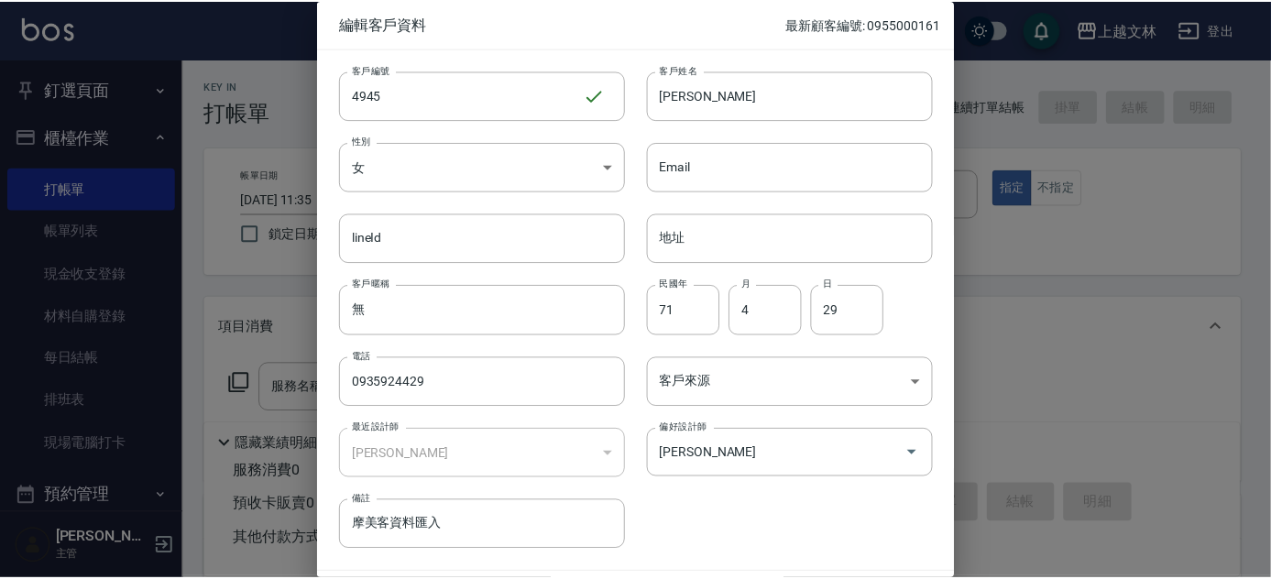
scroll to position [55, 0]
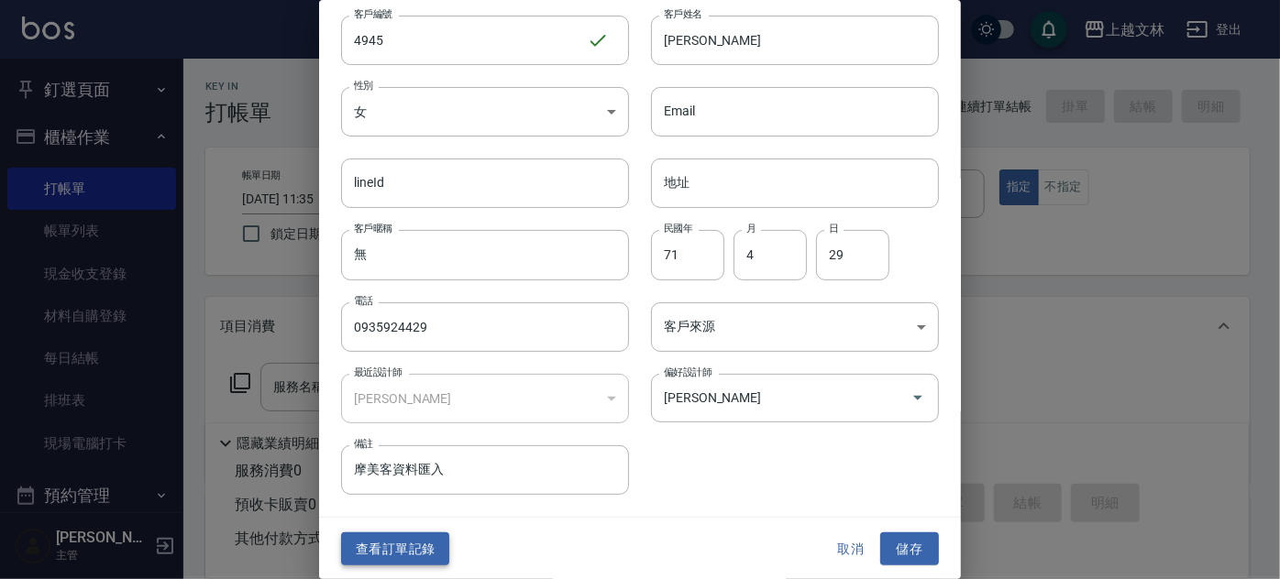
click at [395, 542] on button "查看訂單記錄" at bounding box center [395, 550] width 108 height 34
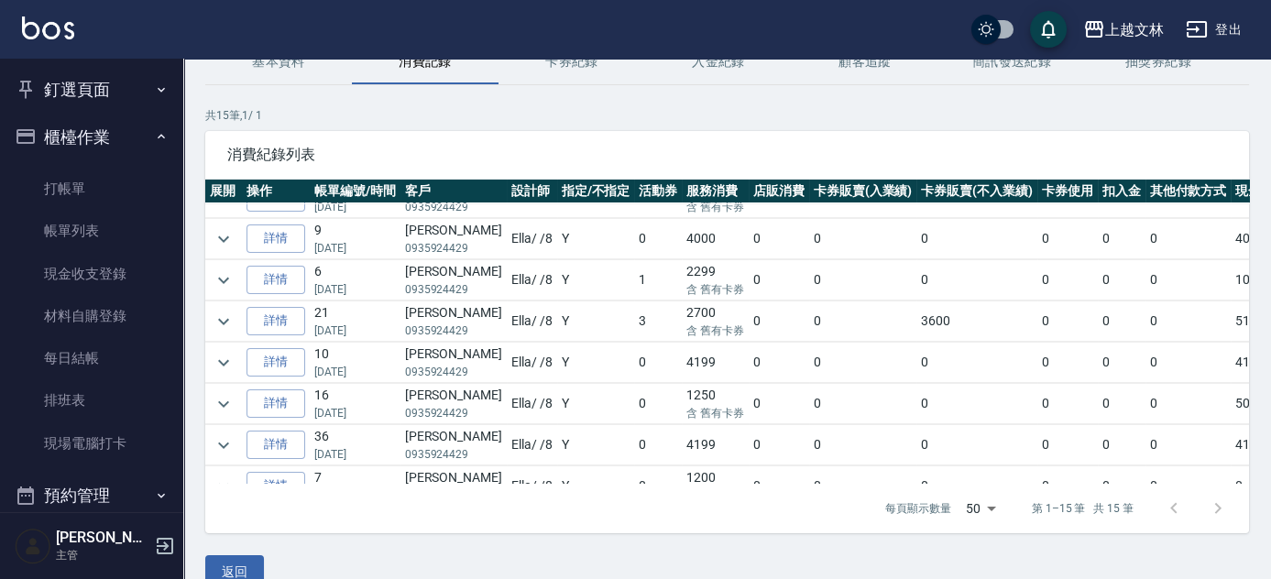
scroll to position [245, 0]
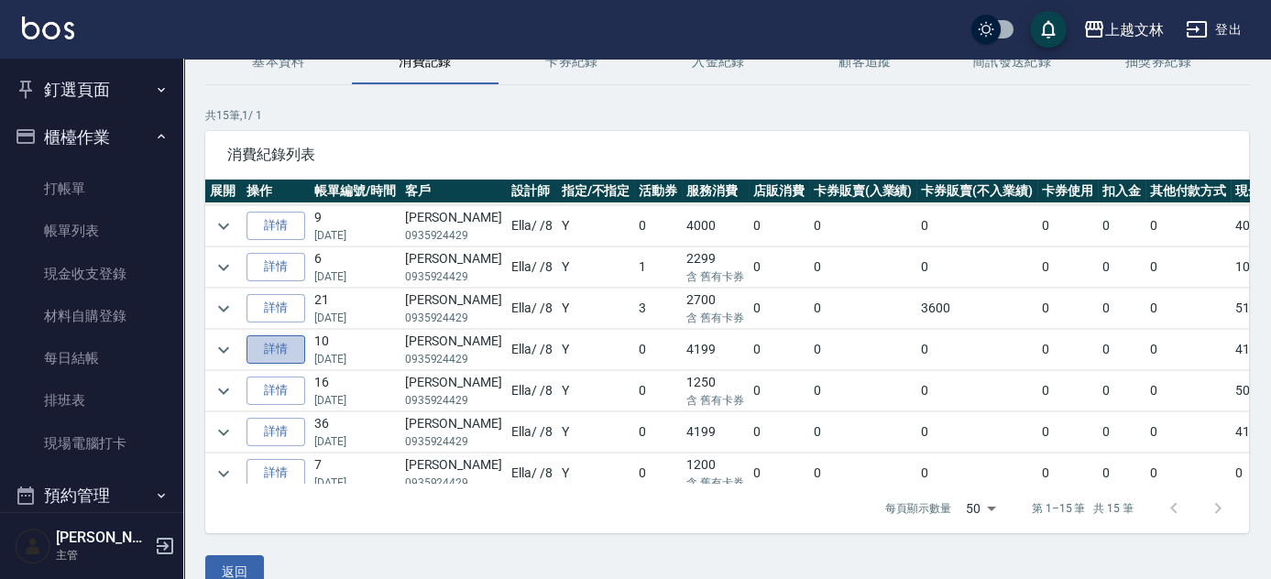
click at [271, 341] on link "詳情" at bounding box center [276, 350] width 59 height 28
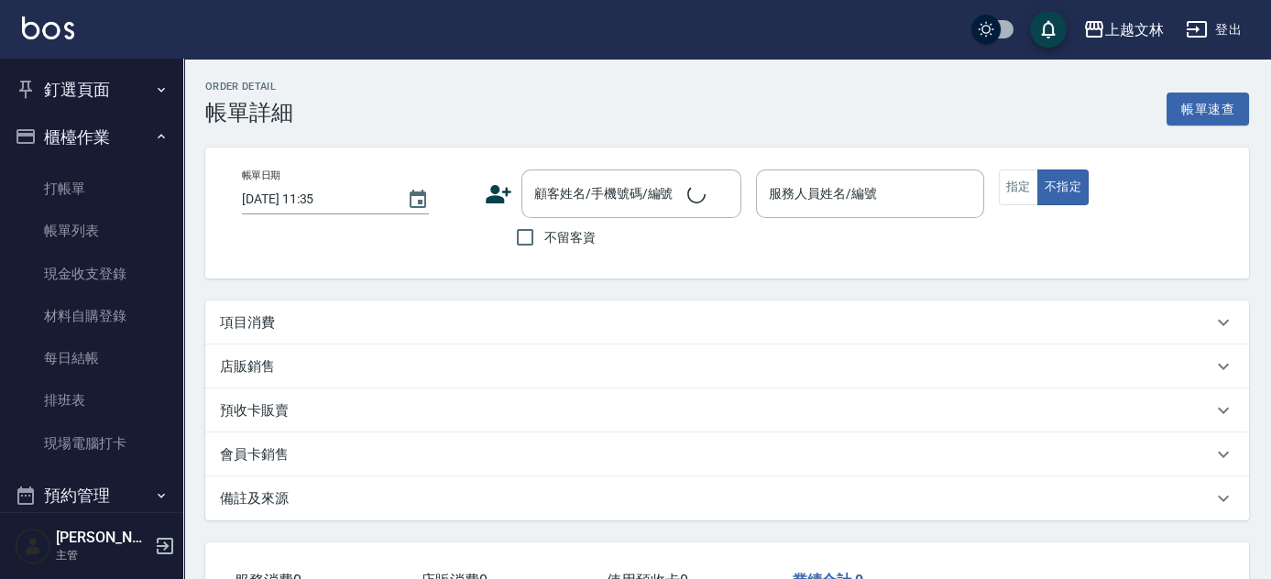
type input "[DATE] 17:59"
type input "Ella-8"
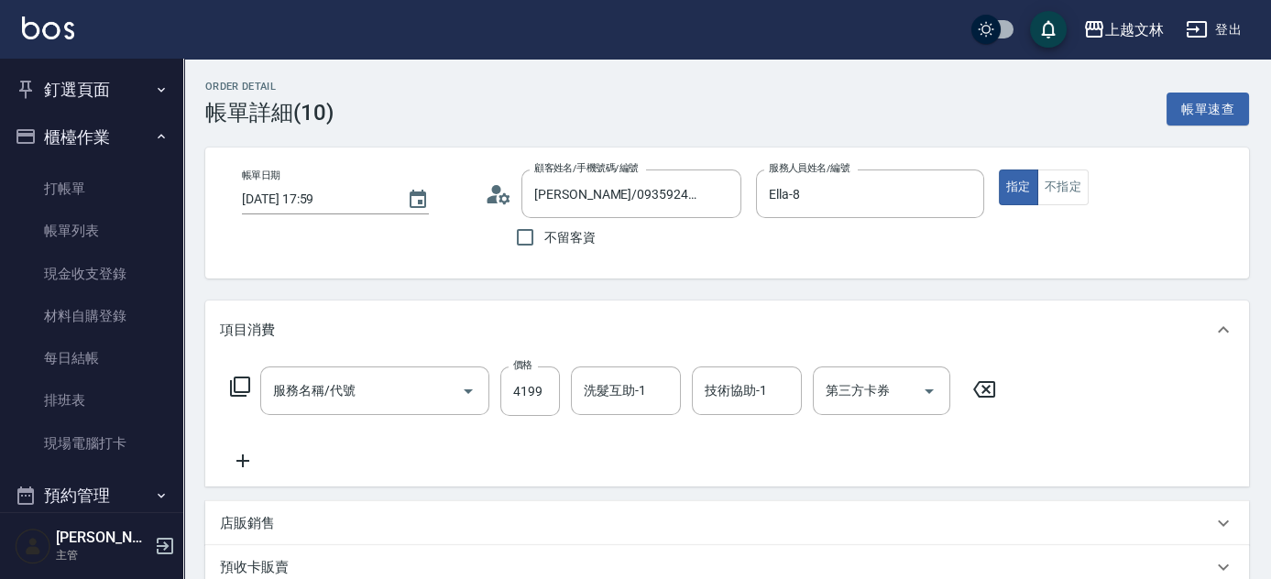
type input "[PERSON_NAME]/0935924429/4945"
type input "離子燙(306)"
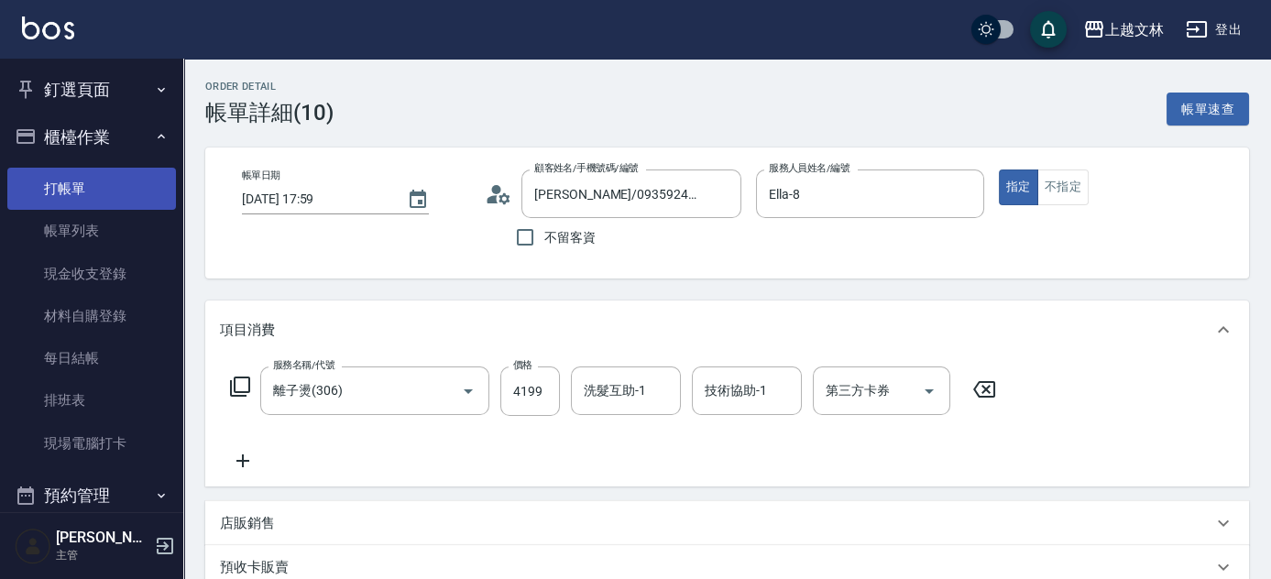
click at [61, 187] on link "打帳單" at bounding box center [91, 189] width 169 height 42
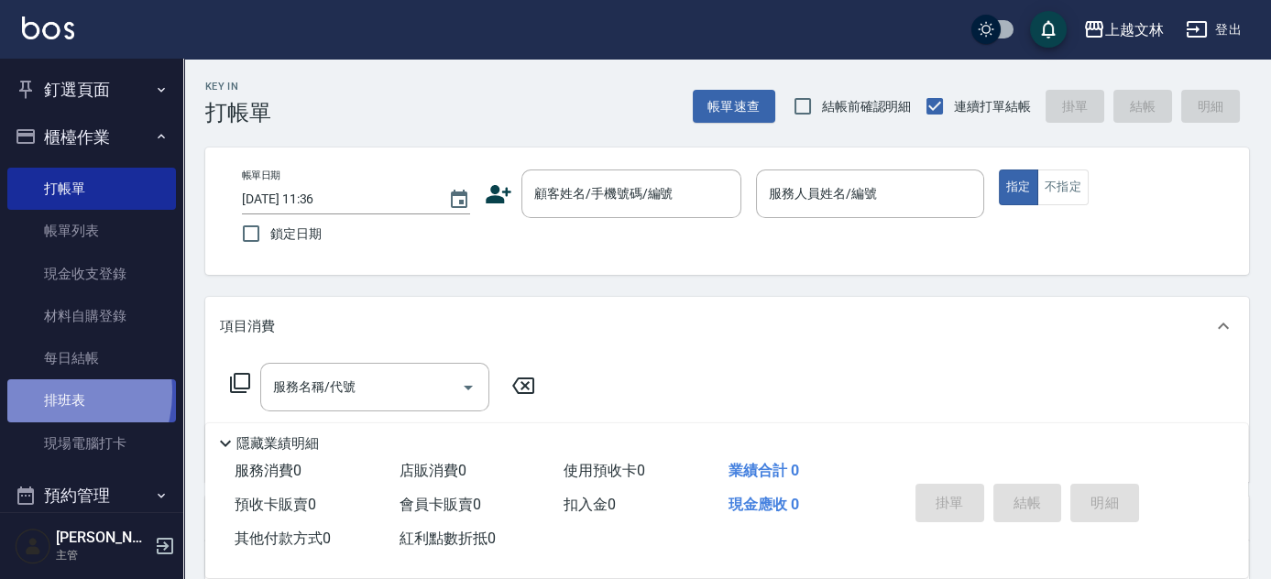
click at [41, 392] on link "排班表" at bounding box center [91, 401] width 169 height 42
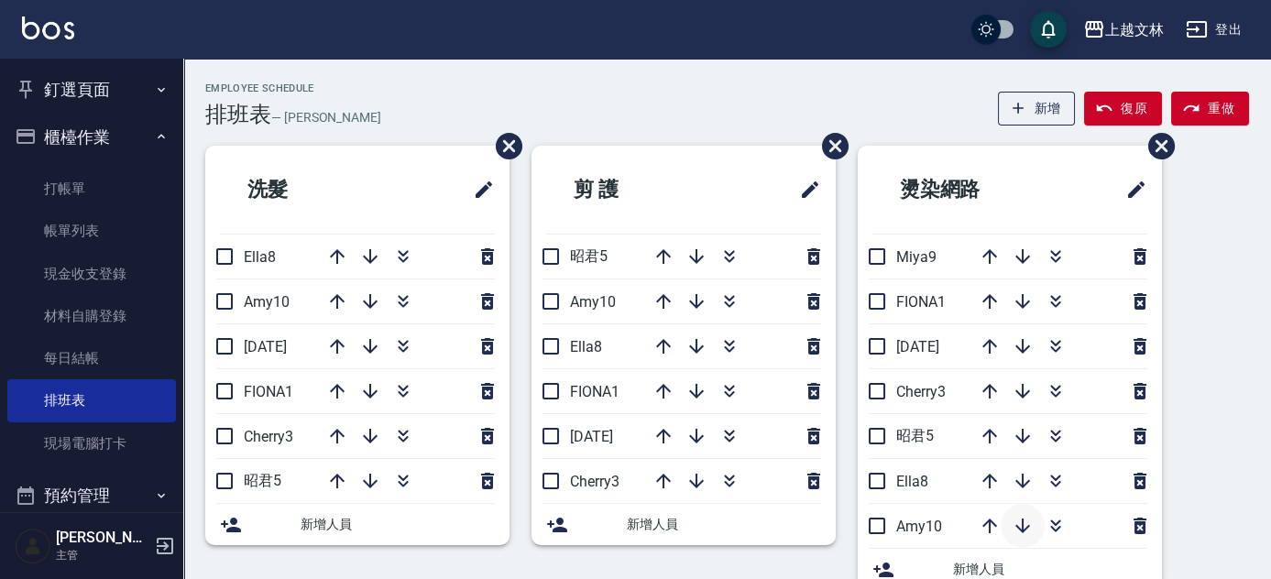
click at [1016, 520] on icon "button" at bounding box center [1023, 526] width 22 height 22
click at [987, 293] on icon "button" at bounding box center [990, 302] width 22 height 22
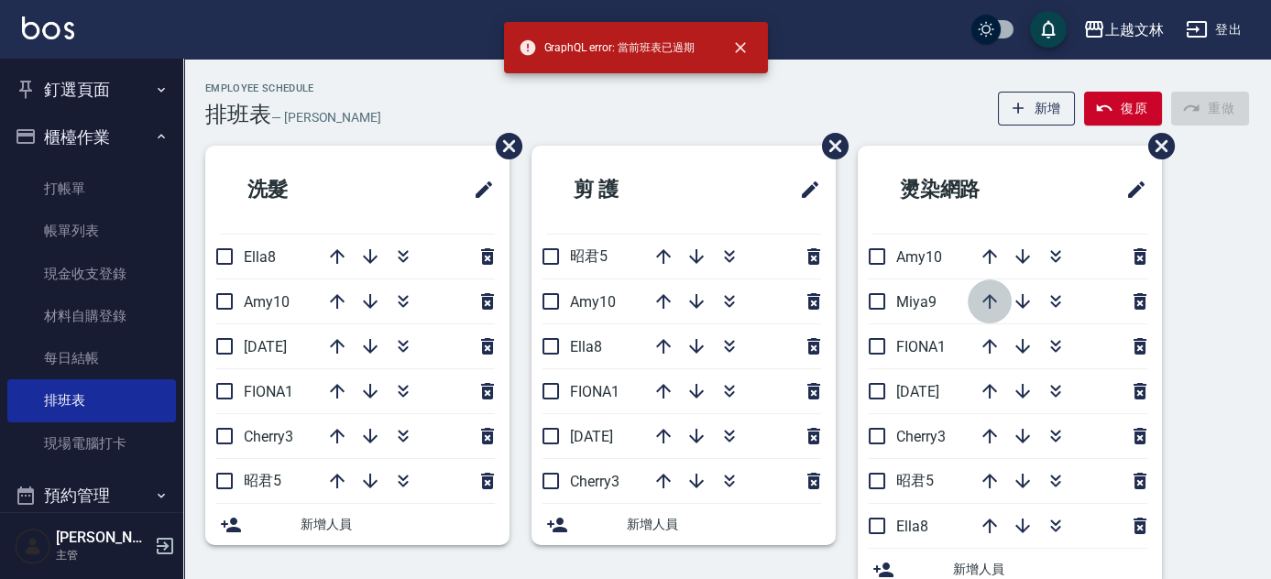
click at [998, 303] on icon "button" at bounding box center [990, 302] width 22 height 22
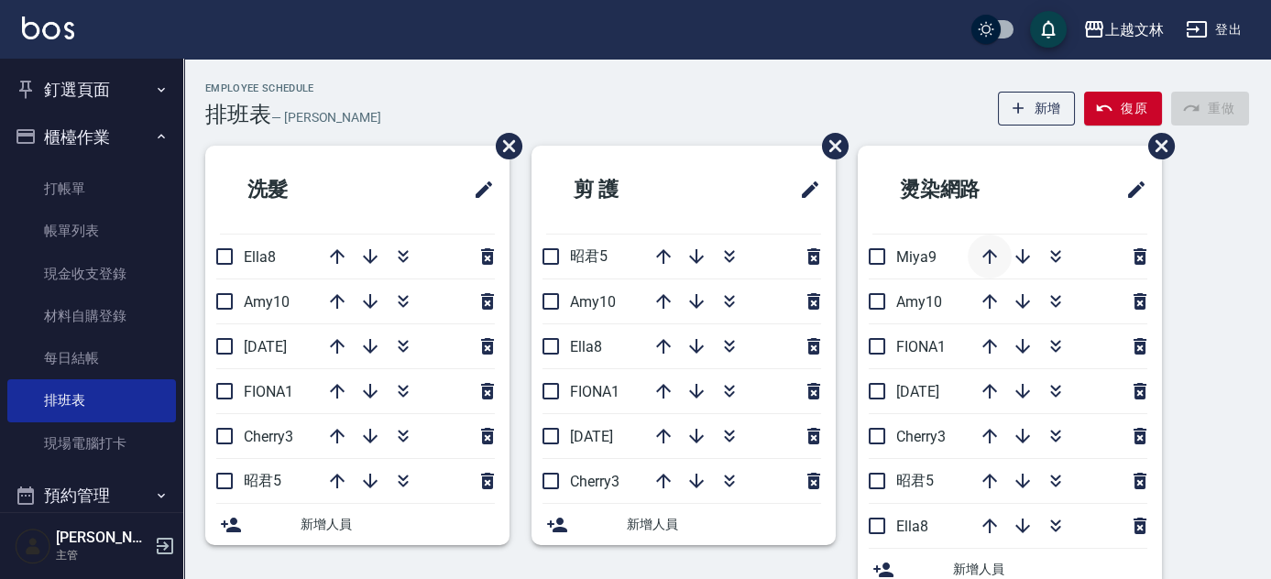
click at [997, 264] on icon "button" at bounding box center [990, 257] width 22 height 22
click at [992, 251] on icon "button" at bounding box center [990, 256] width 15 height 15
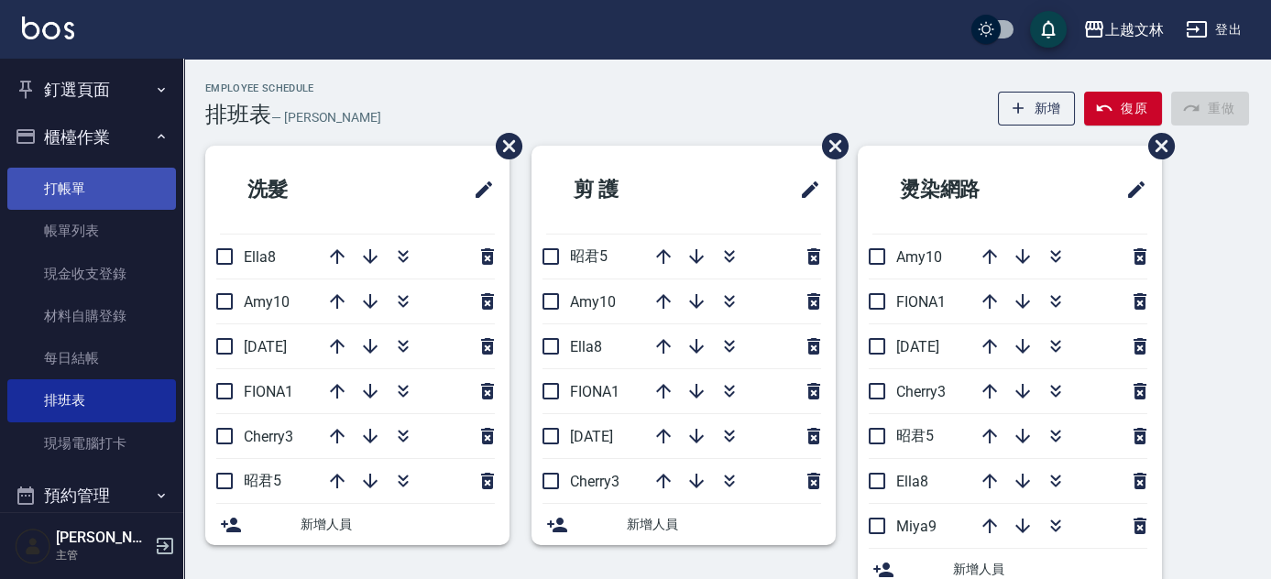
click at [46, 187] on link "打帳單" at bounding box center [91, 189] width 169 height 42
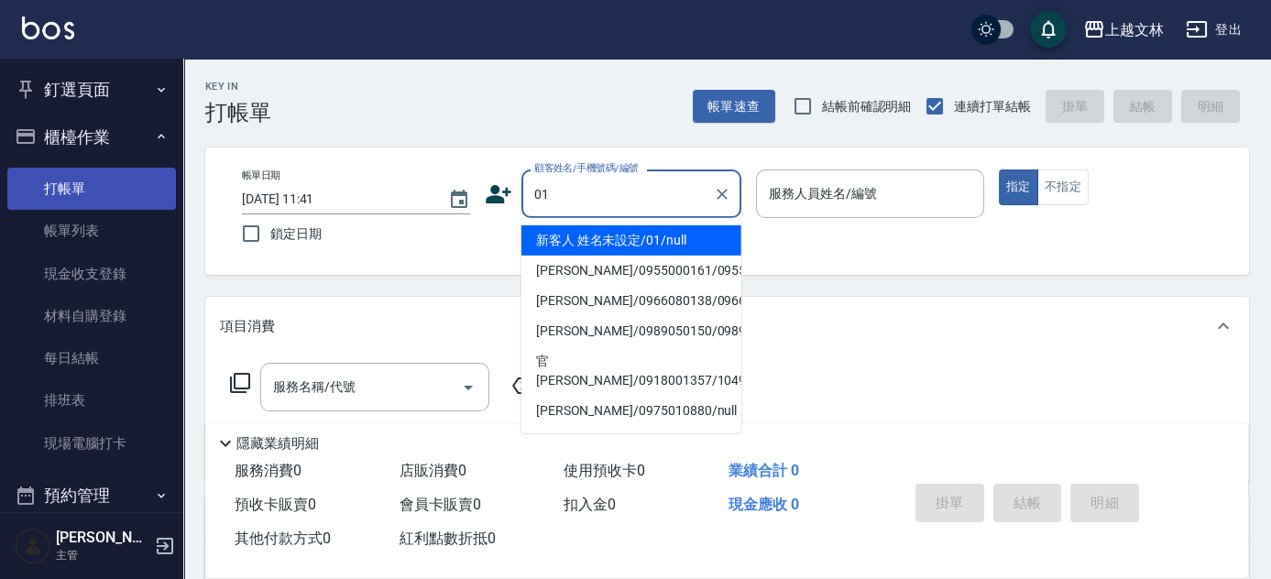
type input "新客人 姓名未設定/01/null"
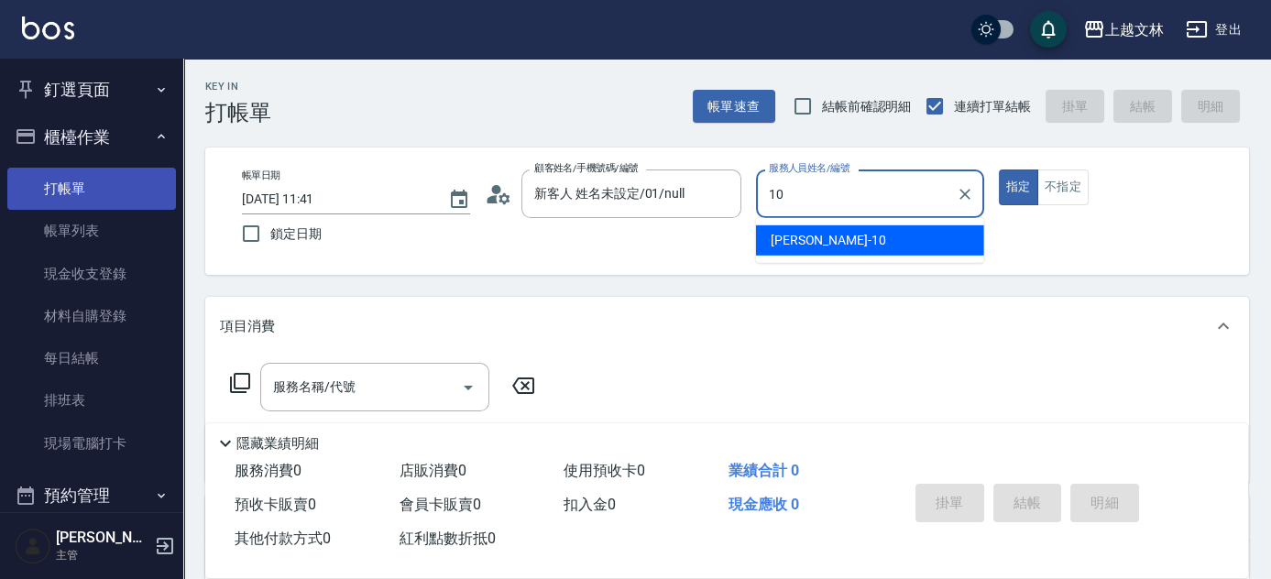
type input "[PERSON_NAME]-10"
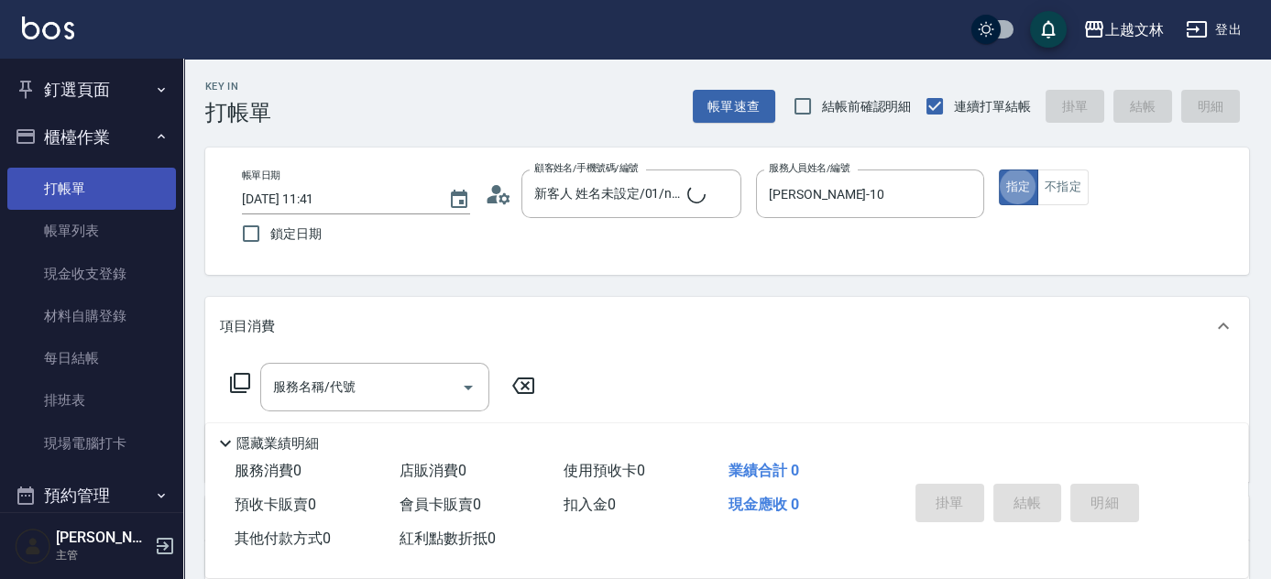
type button "true"
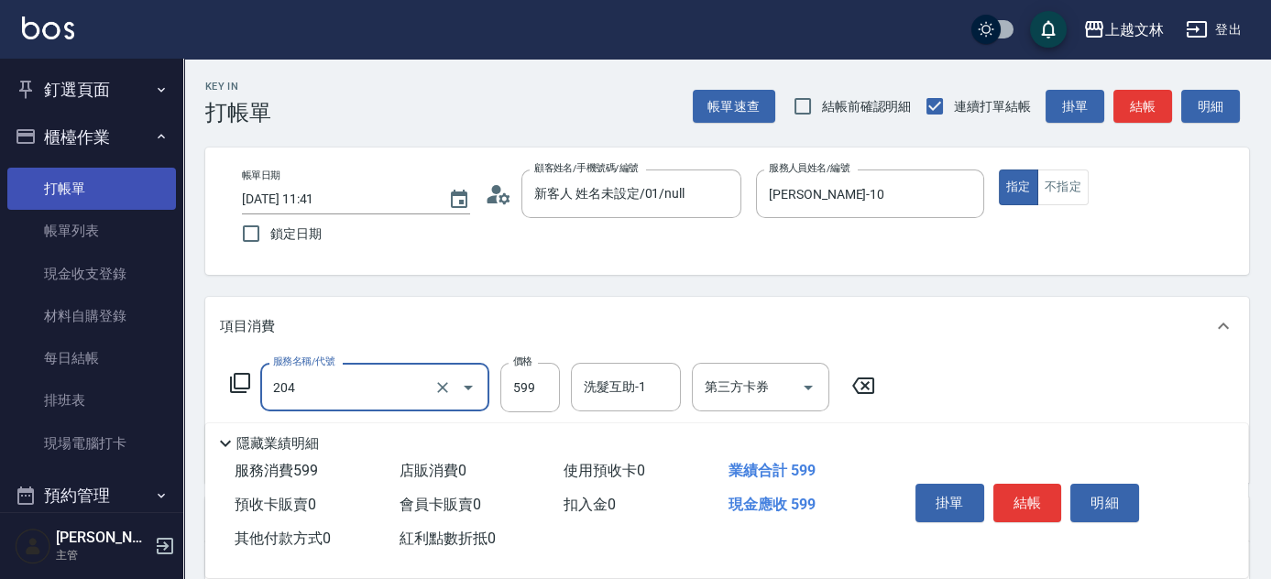
type input "A級洗+剪(204)"
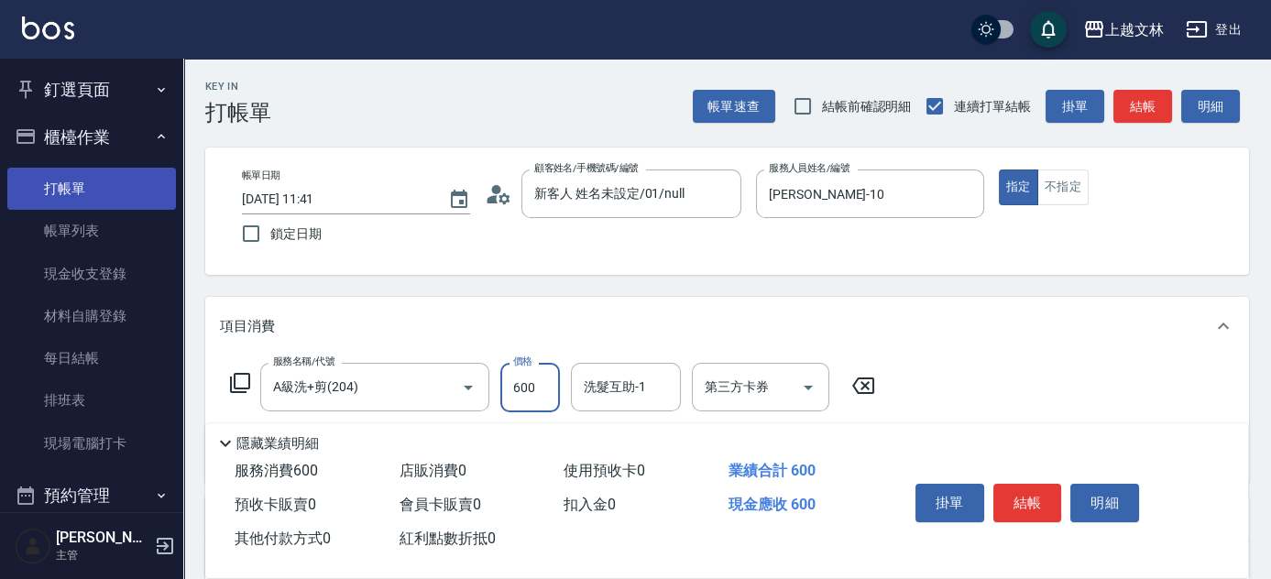
type input "600"
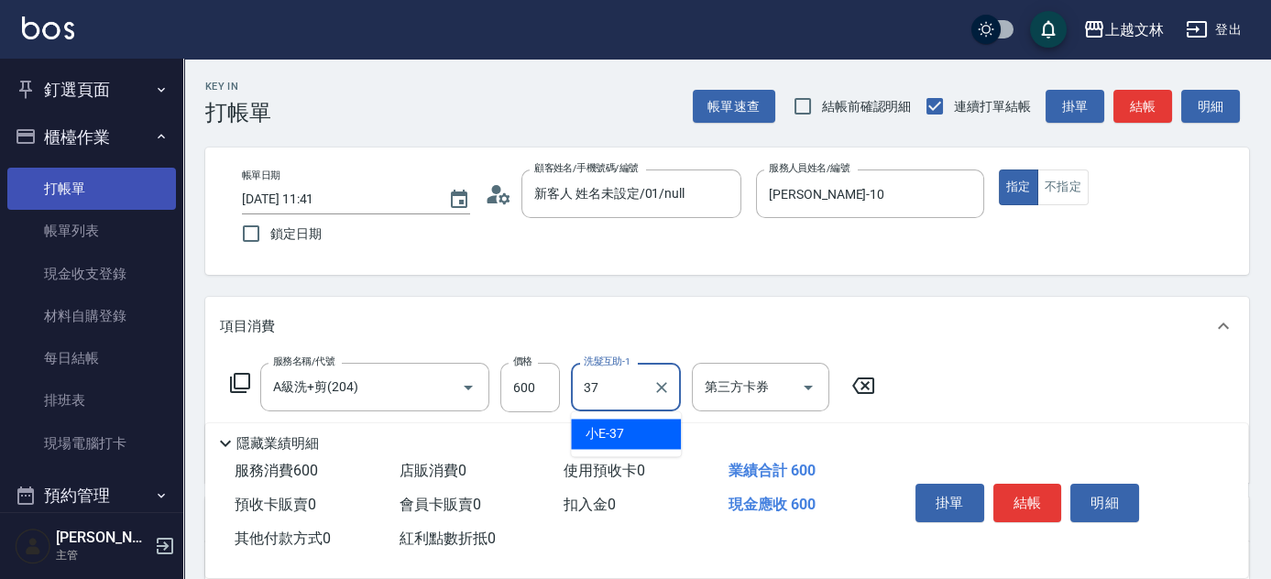
type input "小E-37"
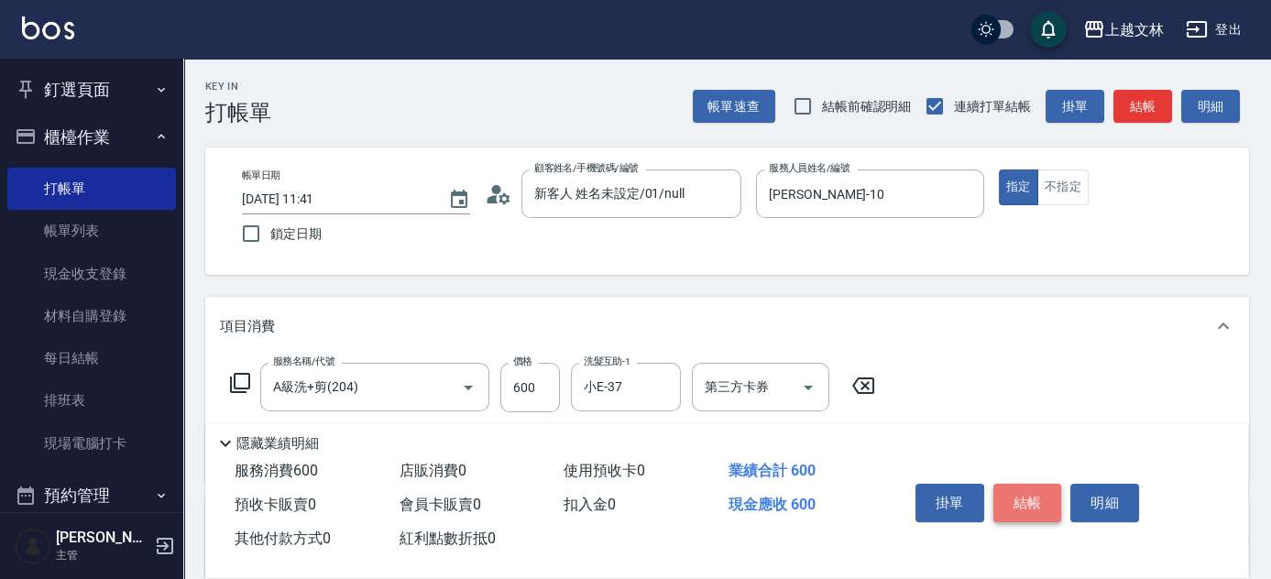
click at [994, 495] on button "結帳" at bounding box center [1028, 503] width 69 height 39
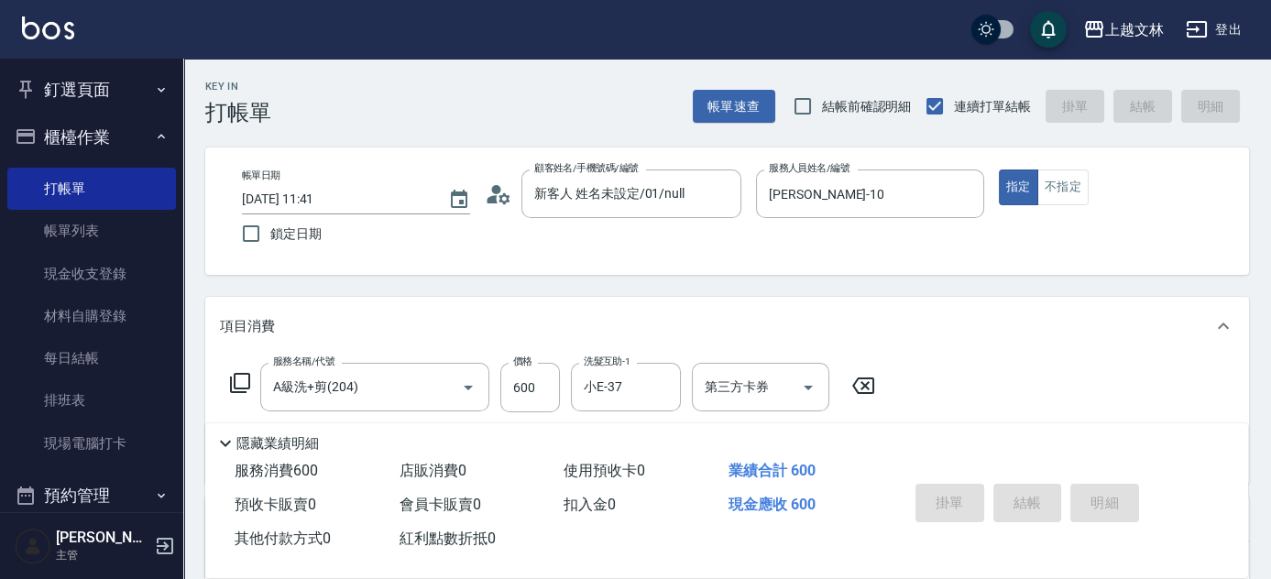
type input "[DATE] 12:00"
